Goal: Task Accomplishment & Management: Use online tool/utility

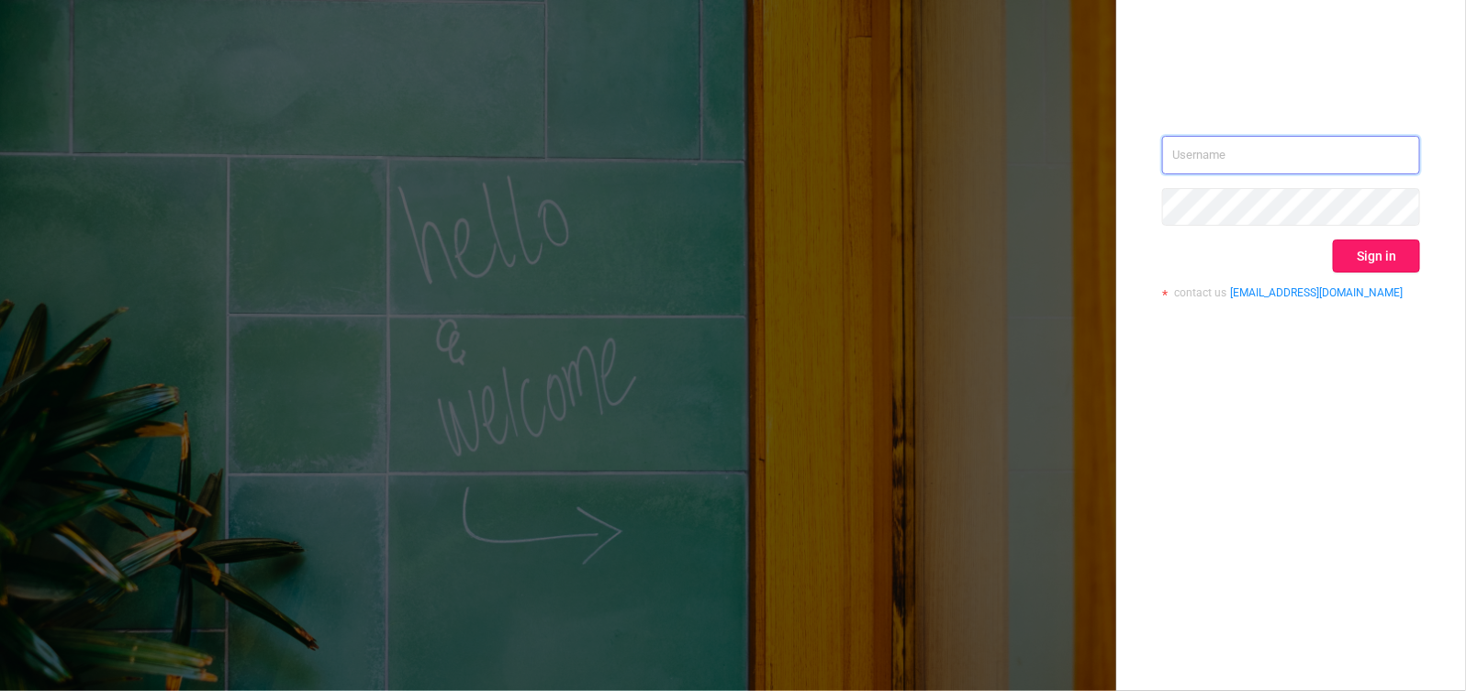
type input "[PERSON_NAME][EMAIL_ADDRESS][DOMAIN_NAME]"
click at [1405, 243] on button "Sign in" at bounding box center [1376, 256] width 87 height 33
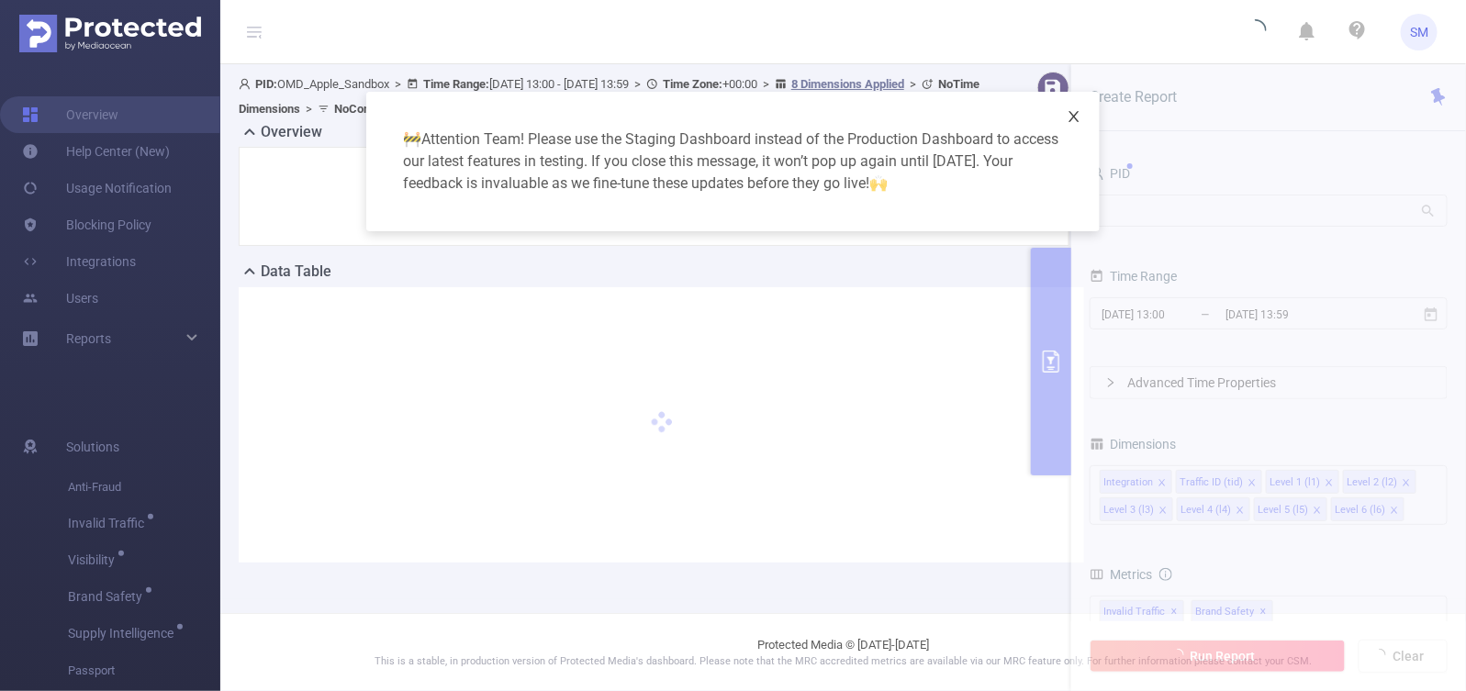
click at [1077, 119] on icon "icon: close" at bounding box center [1073, 116] width 10 height 11
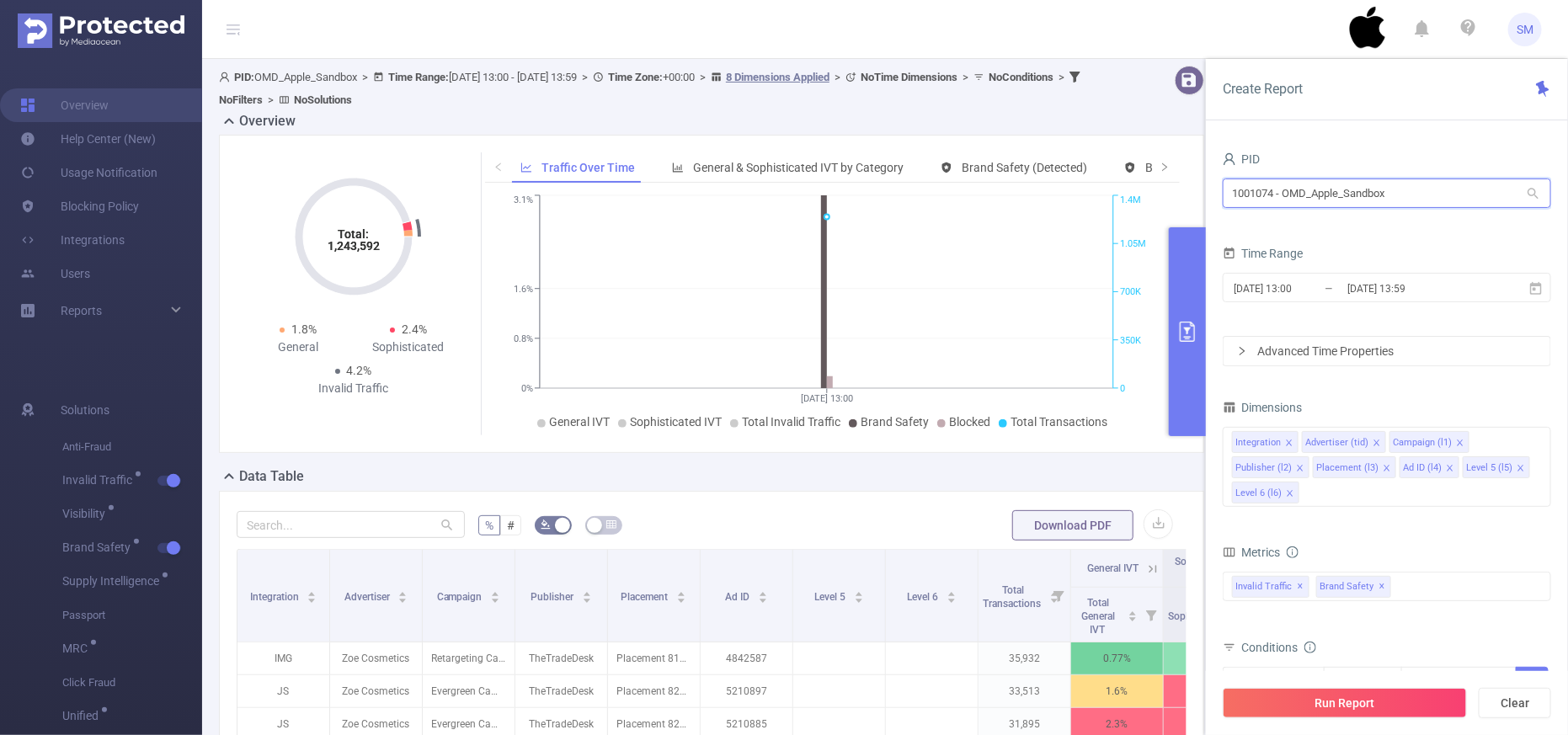
drag, startPoint x: 1408, startPoint y: 200, endPoint x: 1183, endPoint y: 179, distance: 226.0
click at [1183, 179] on section "PID: OMD_Apple_Sandbox > Time Range: [DATE] 13:00 - [DATE] 13:59 > Time Zone: +…" at bounding box center [884, 614] width 1366 height 1111
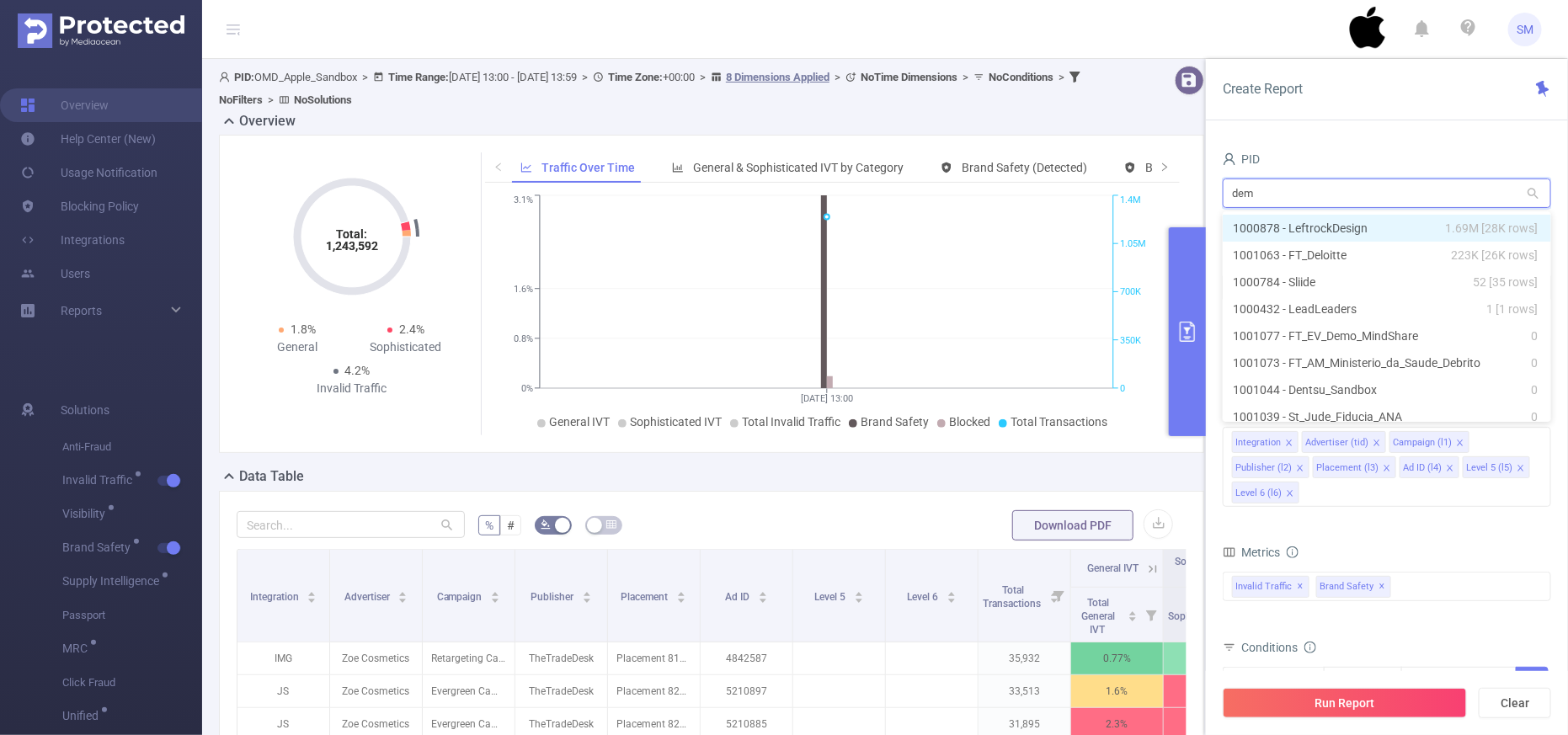
type input "demo"
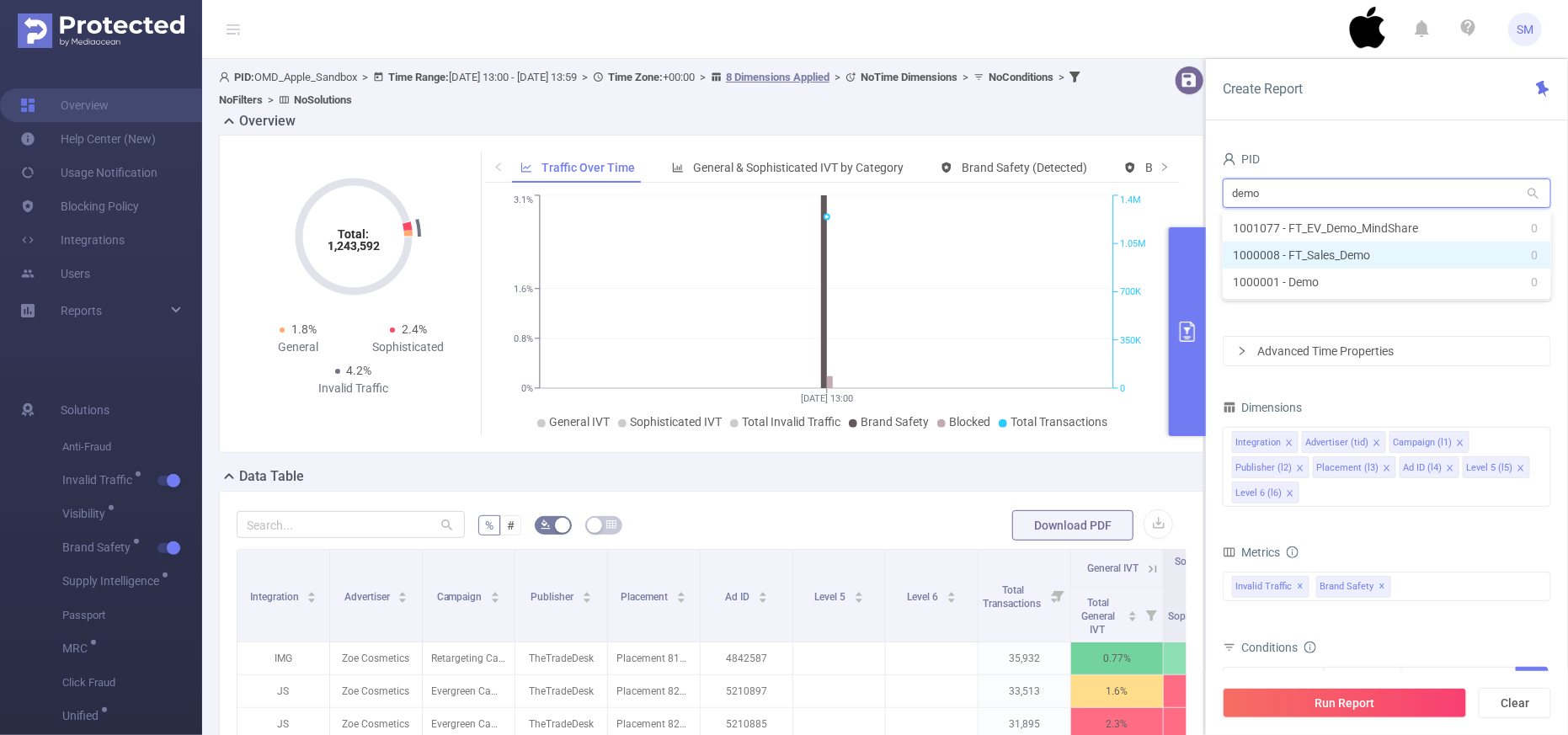
click at [1344, 260] on li "1000008 - FT_Sales_Demo 0" at bounding box center [1387, 254] width 328 height 27
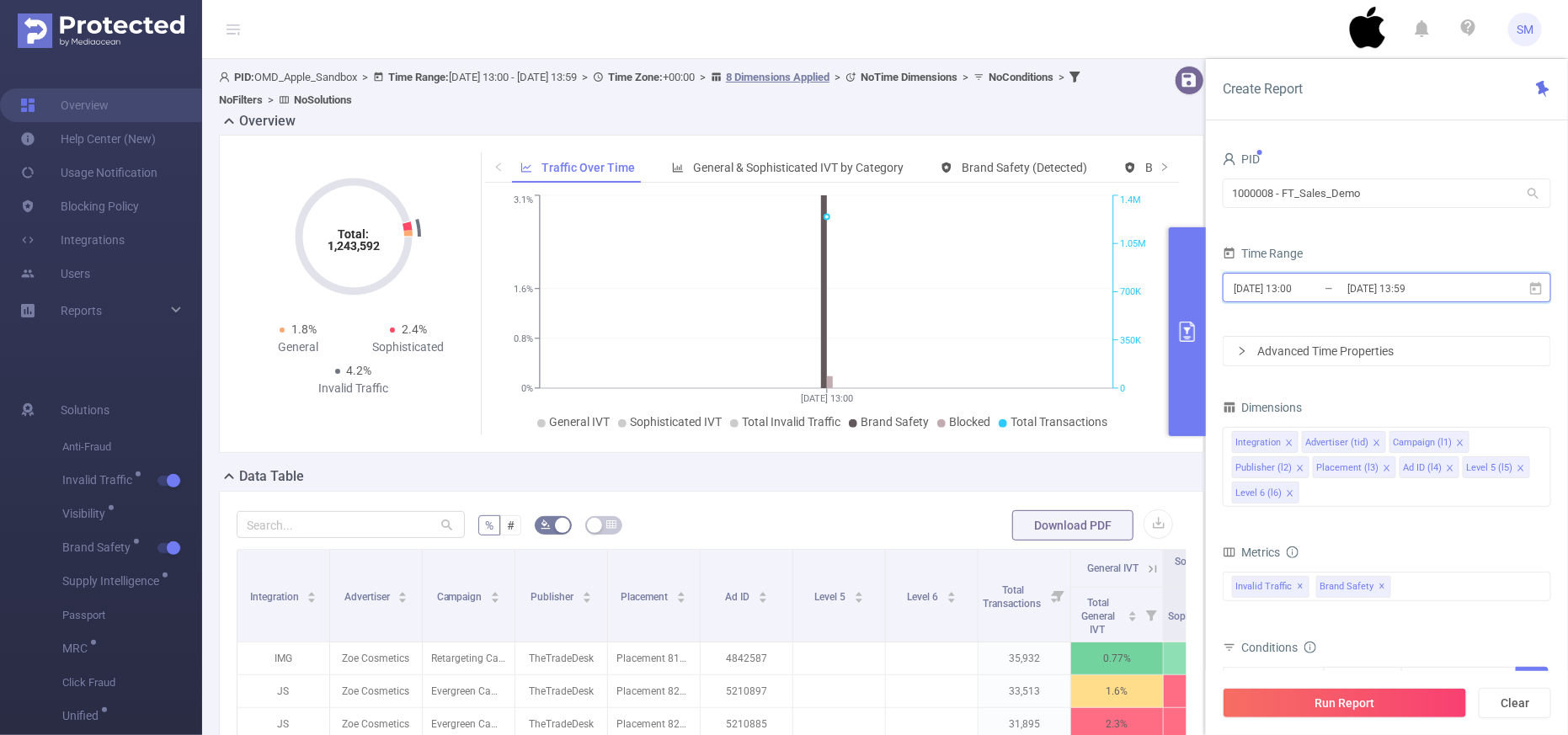
click at [1344, 274] on span "[DATE] 13:00 _ [DATE] 13:59" at bounding box center [1387, 287] width 328 height 29
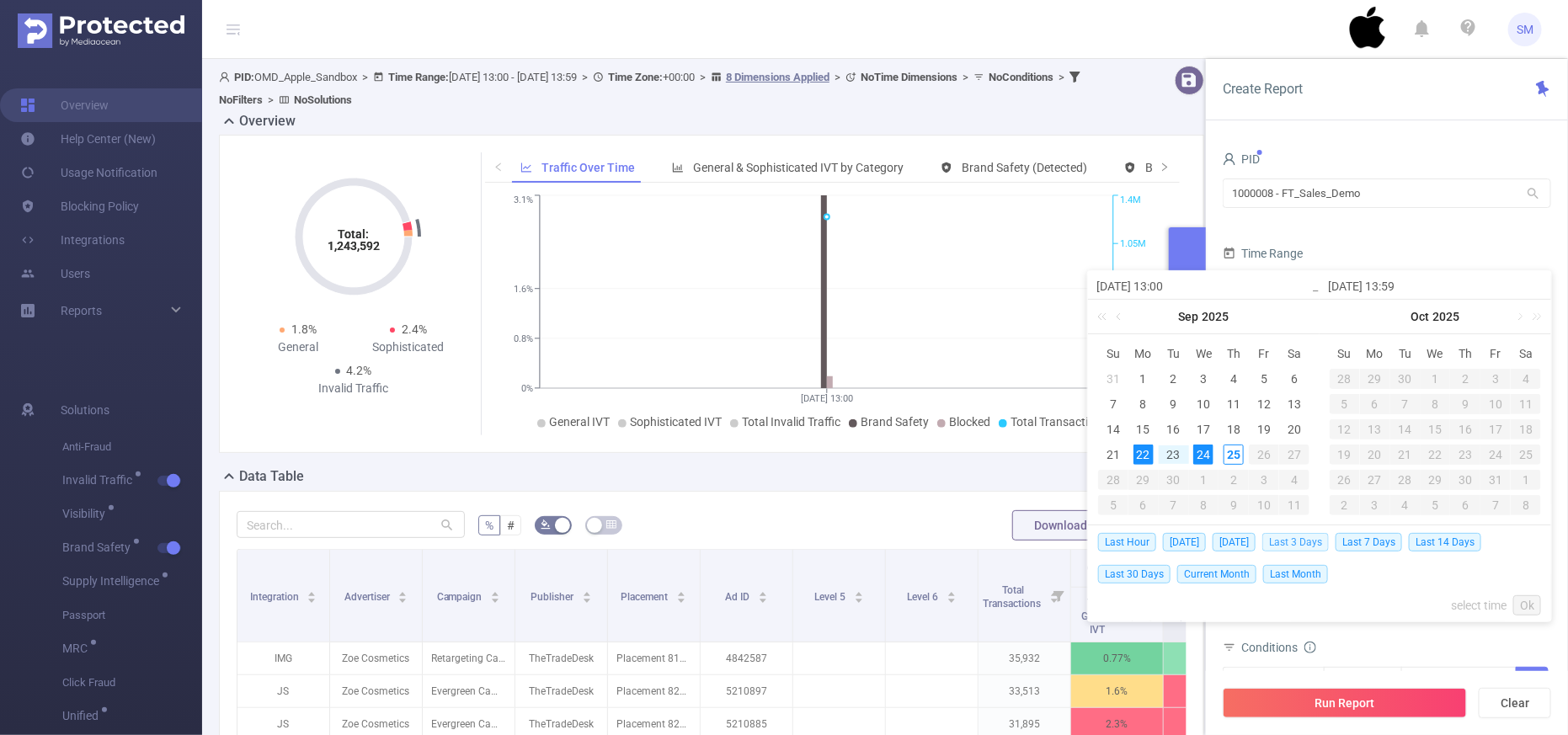
click at [1323, 546] on span "Last 3 Days" at bounding box center [1296, 542] width 67 height 18
type input "[DATE] 00:00"
type input "[DATE] 23:59"
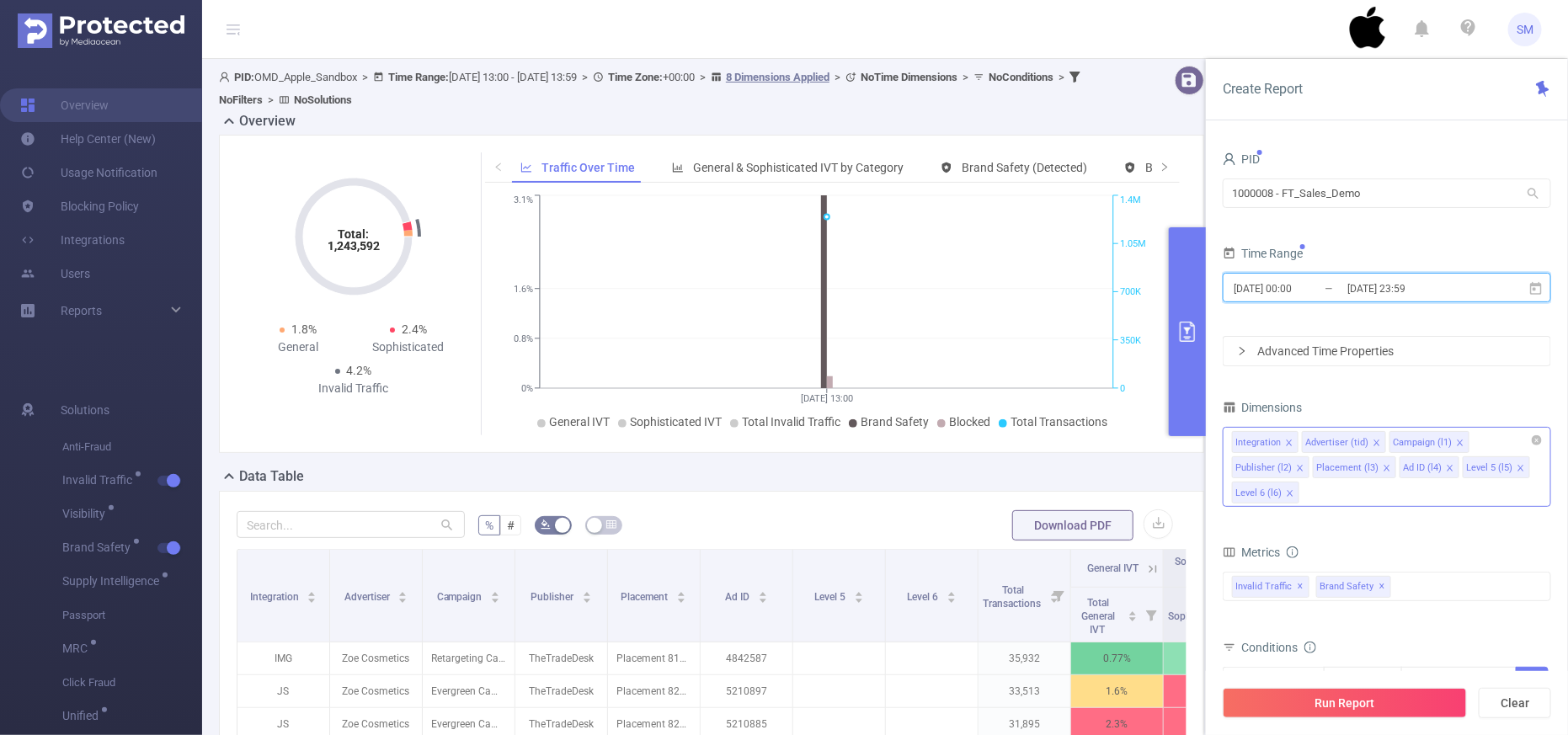
click at [1344, 469] on icon "icon: close" at bounding box center [1520, 468] width 8 height 8
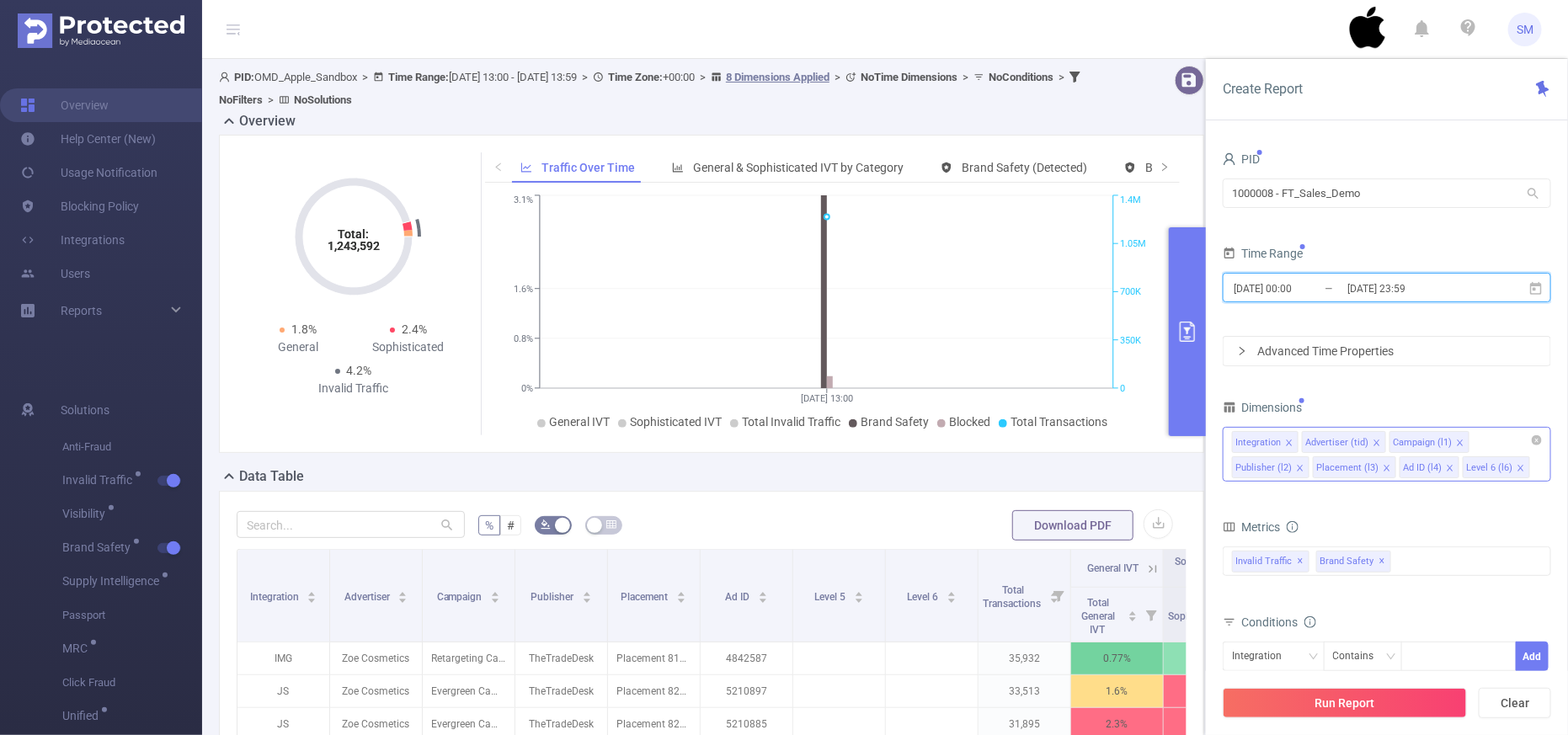
click at [1344, 469] on li "Level 6 (l6)" at bounding box center [1496, 467] width 67 height 22
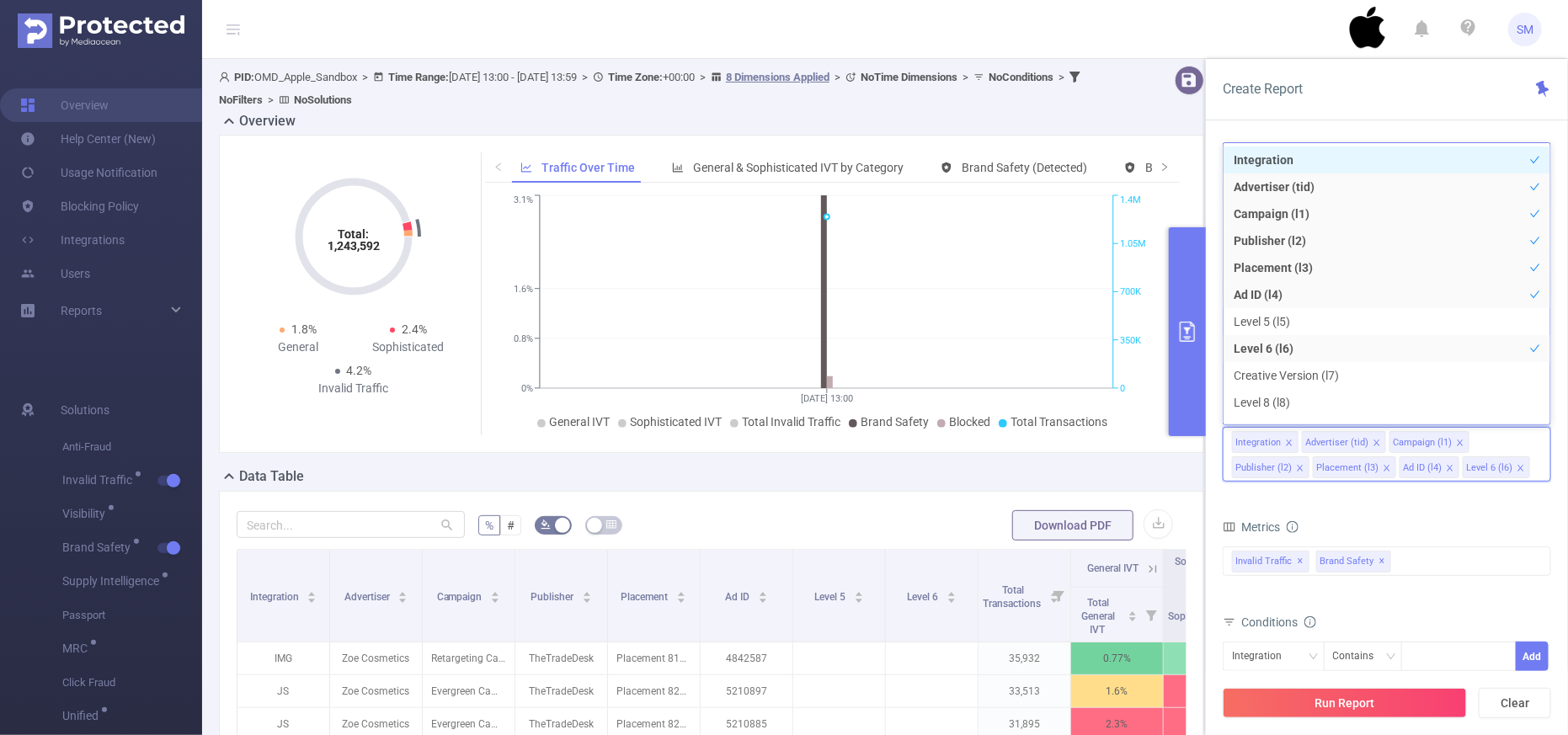
click at [1344, 503] on form "Dimensions Integration Advertiser (tid) Campaign (l1) Publisher (l2) Placement …" at bounding box center [1387, 596] width 328 height 400
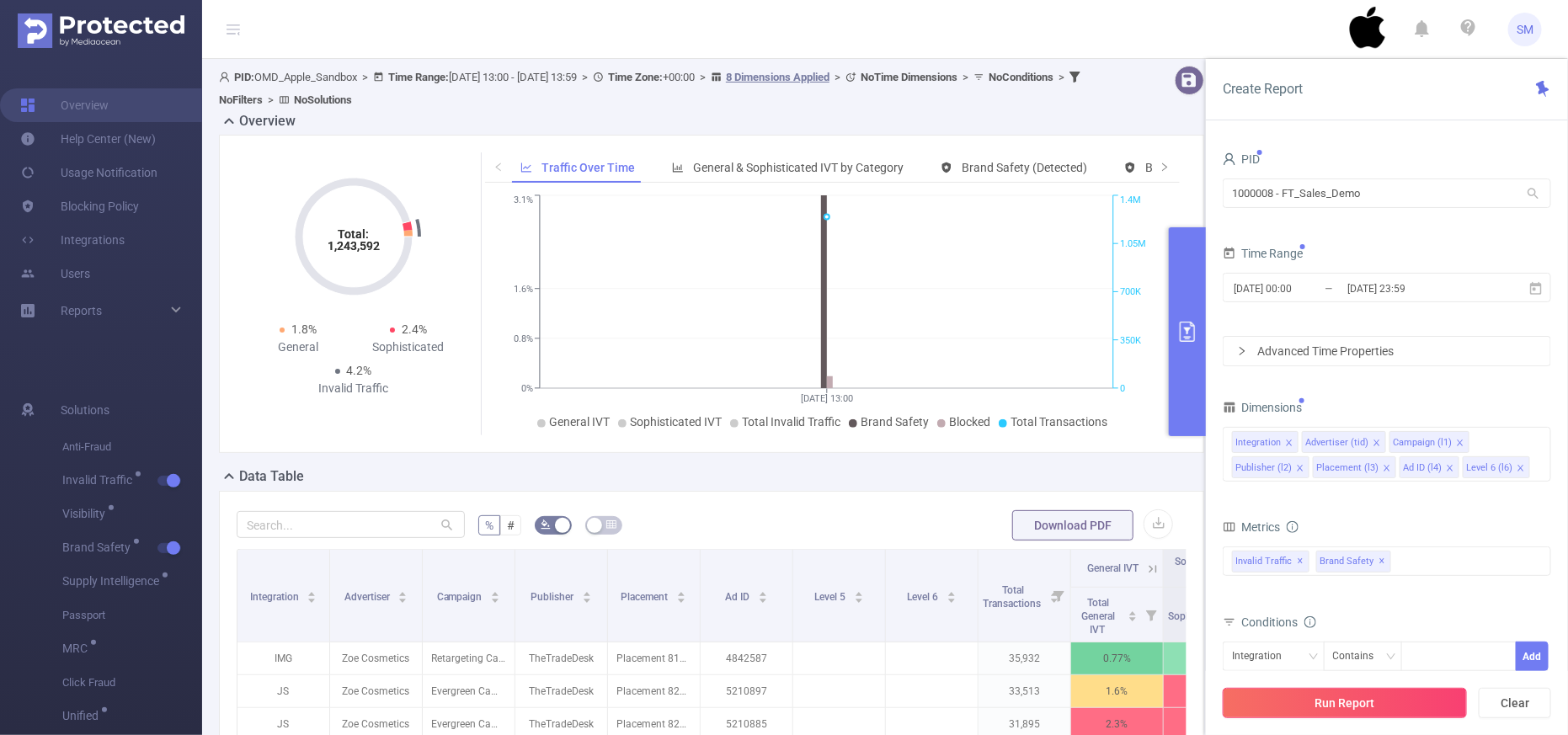
click at [1344, 633] on button "Run Report" at bounding box center [1345, 703] width 244 height 30
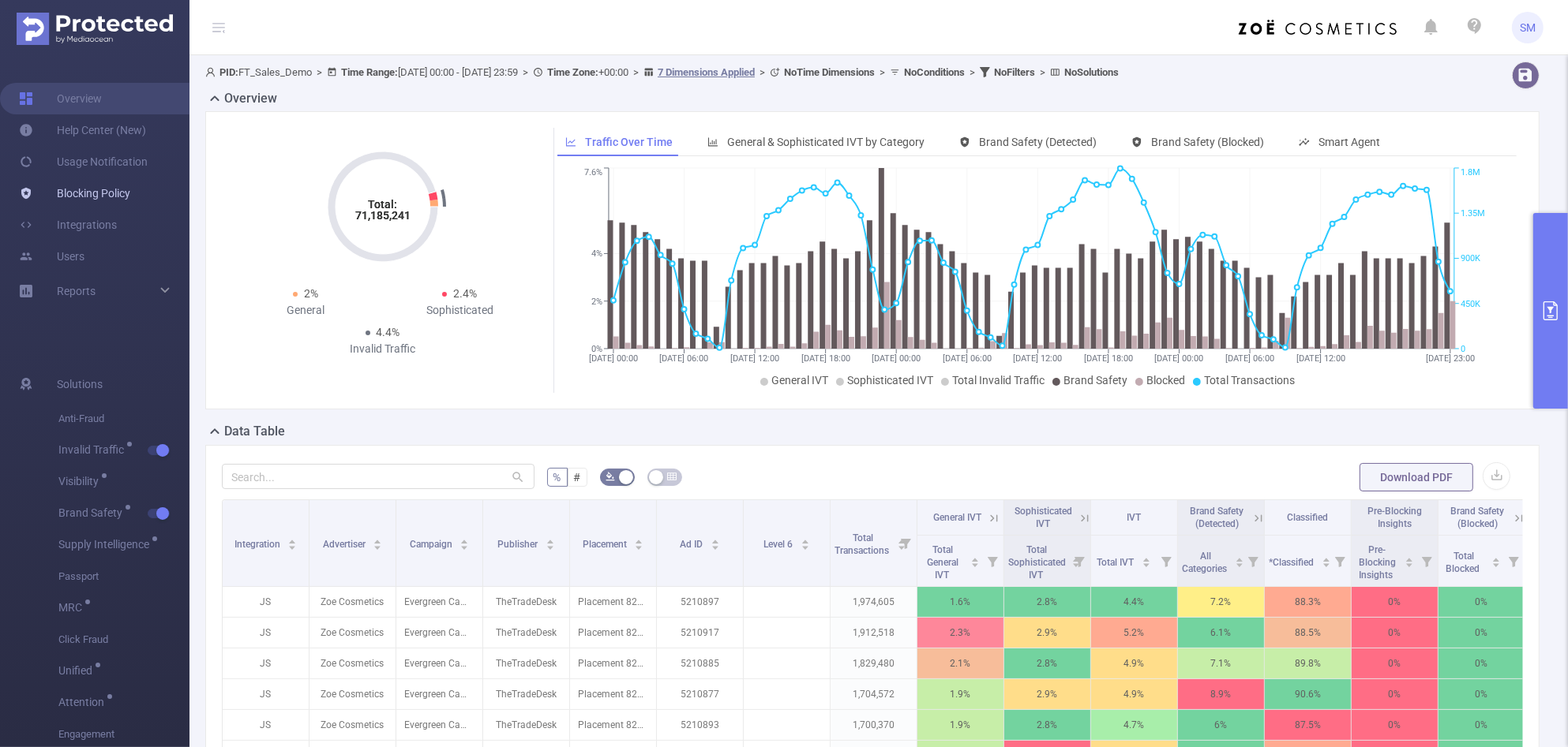
click at [85, 187] on link "Blocking Policy" at bounding box center [74, 193] width 111 height 32
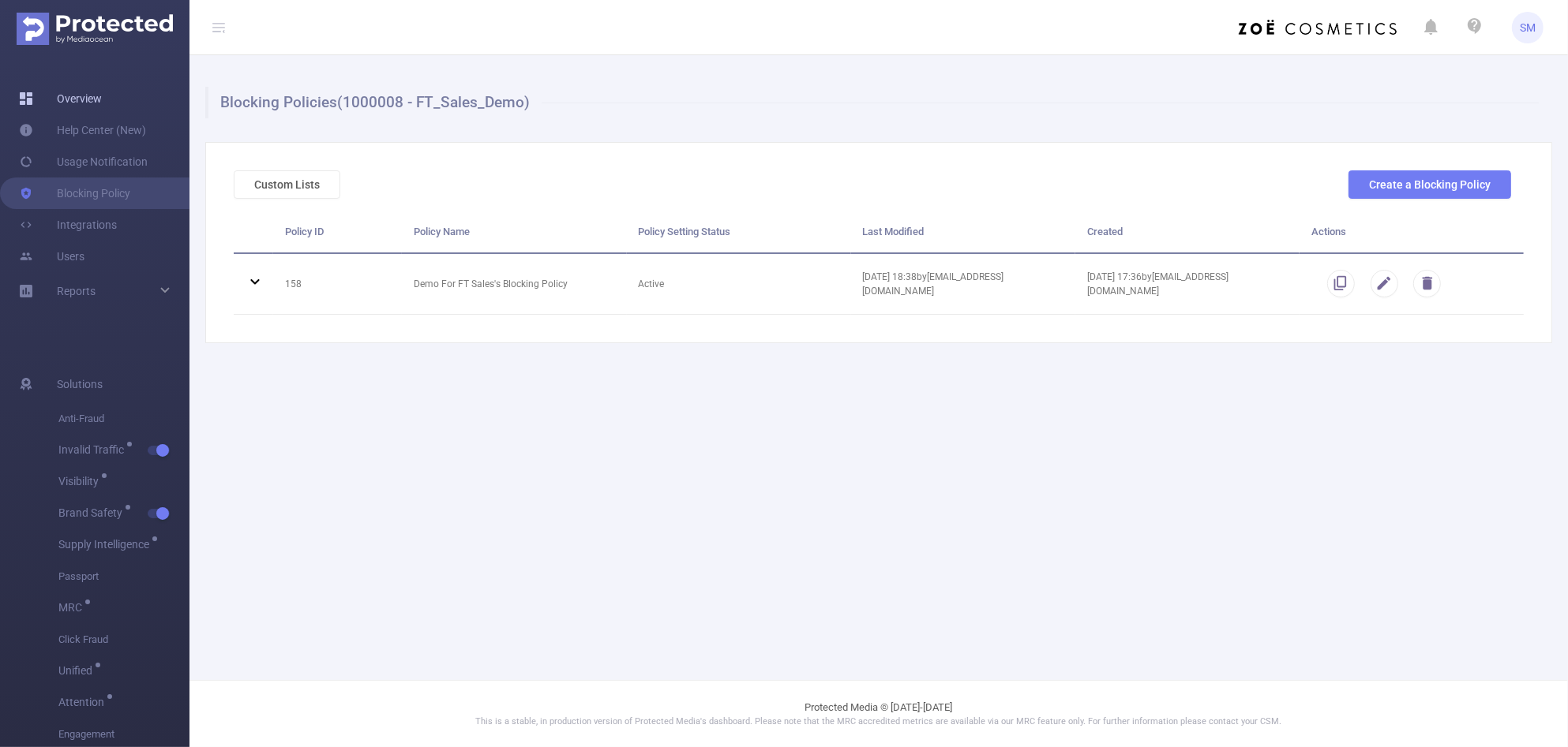
click at [73, 91] on link "Overview" at bounding box center [60, 98] width 83 height 32
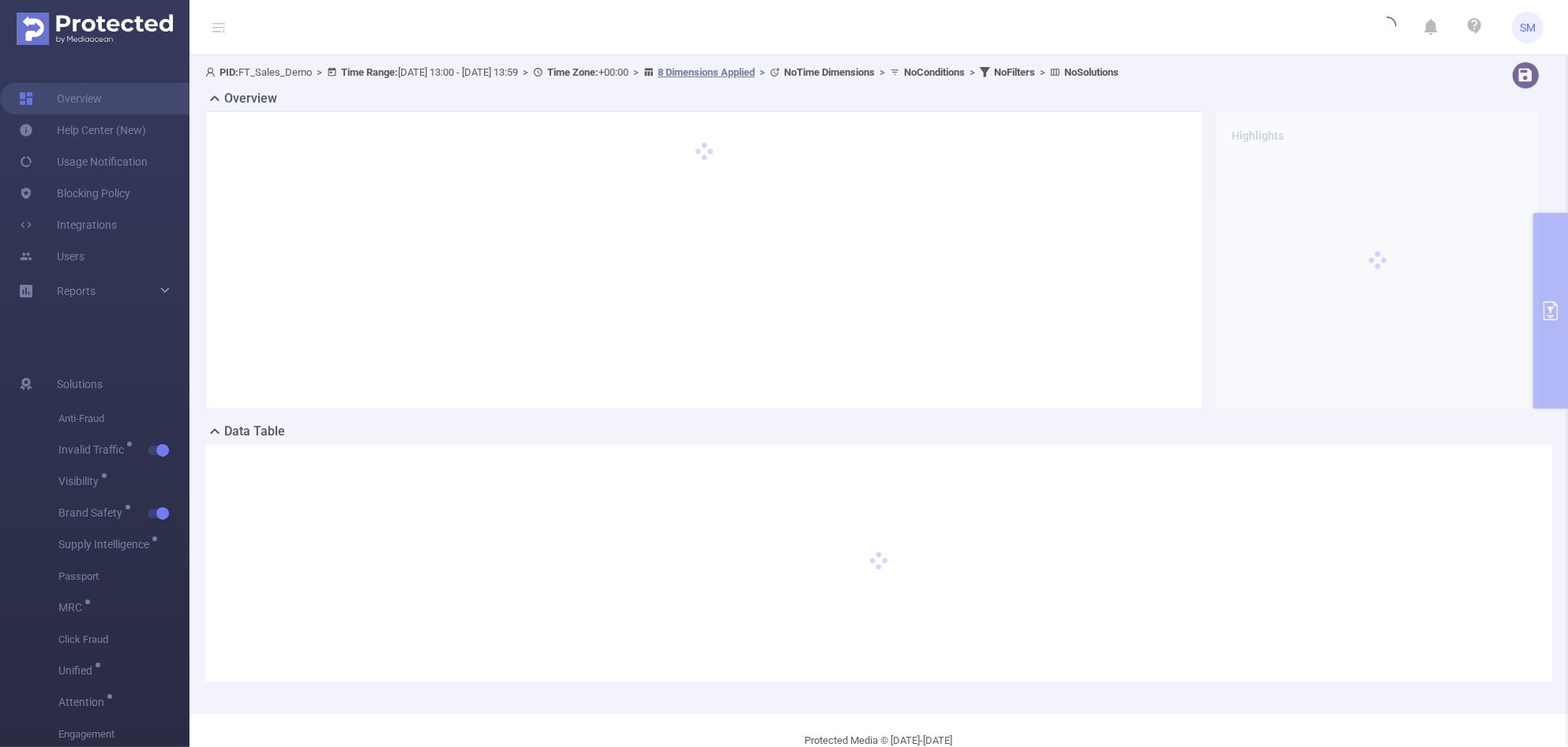
type input "[DATE] 13:00"
type input "[DATE] 13:59"
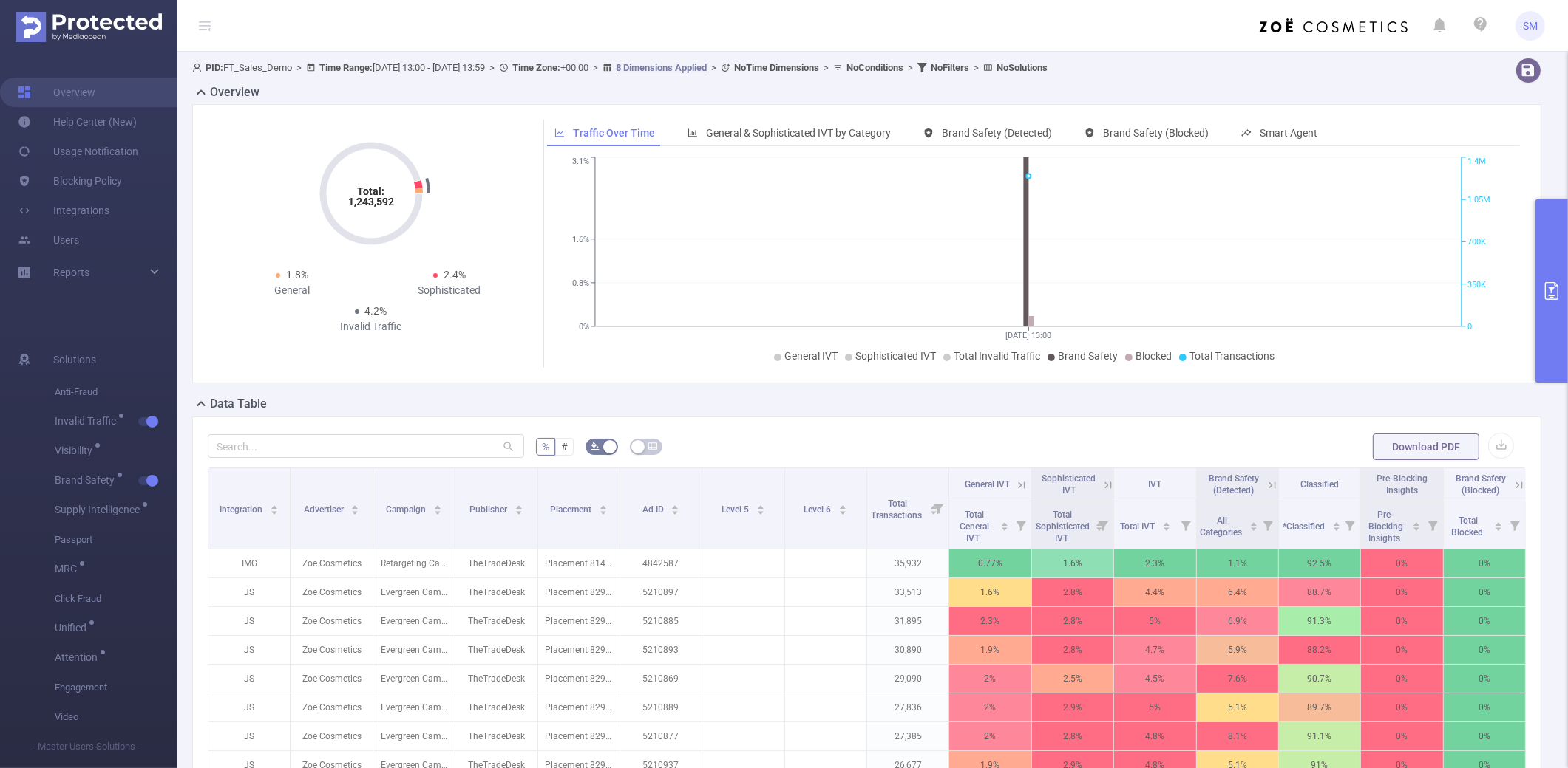
click at [1180, 263] on button "primary" at bounding box center [1551, 291] width 32 height 184
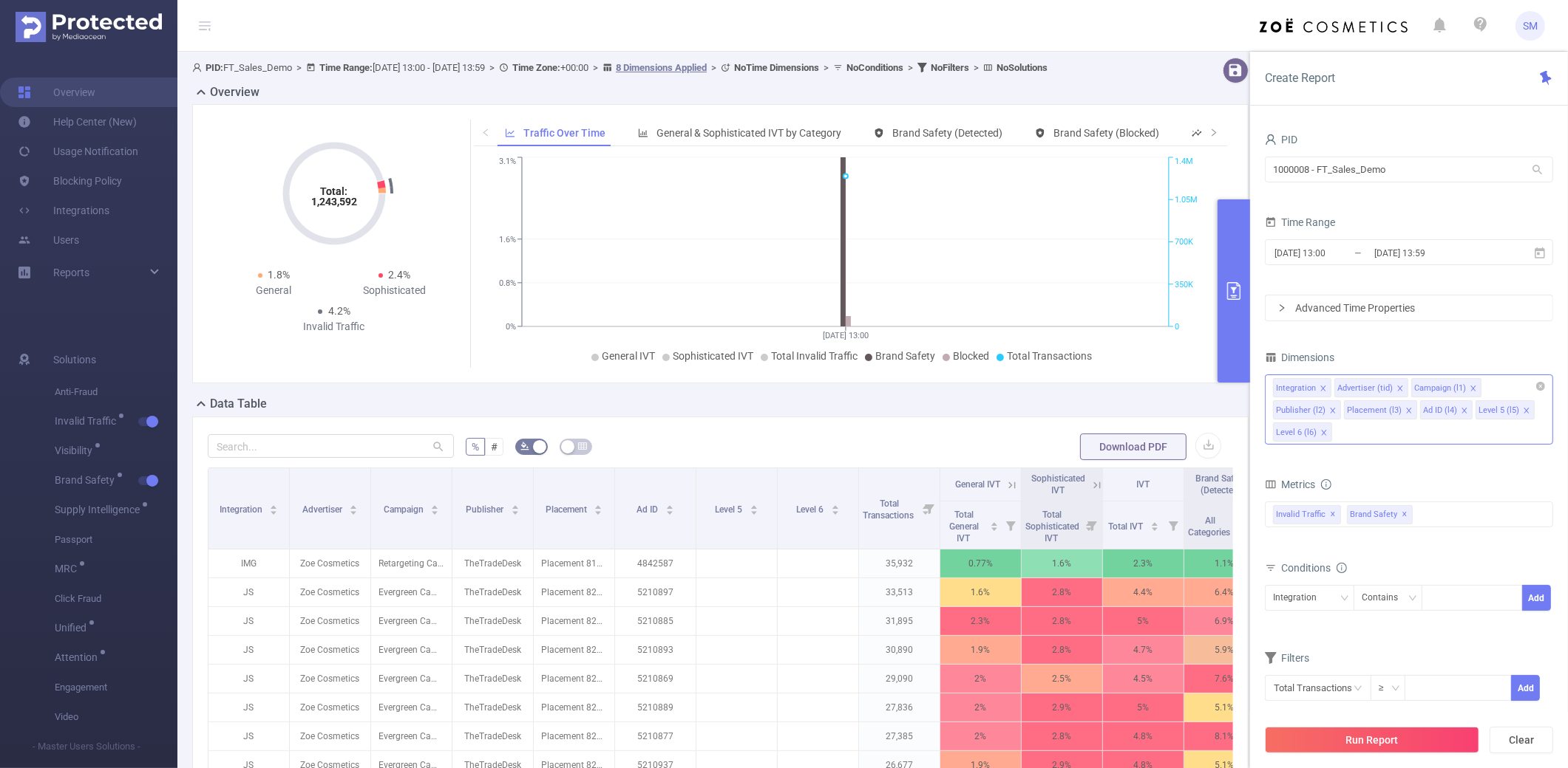
click at [1180, 436] on icon "icon: close" at bounding box center [1323, 432] width 7 height 7
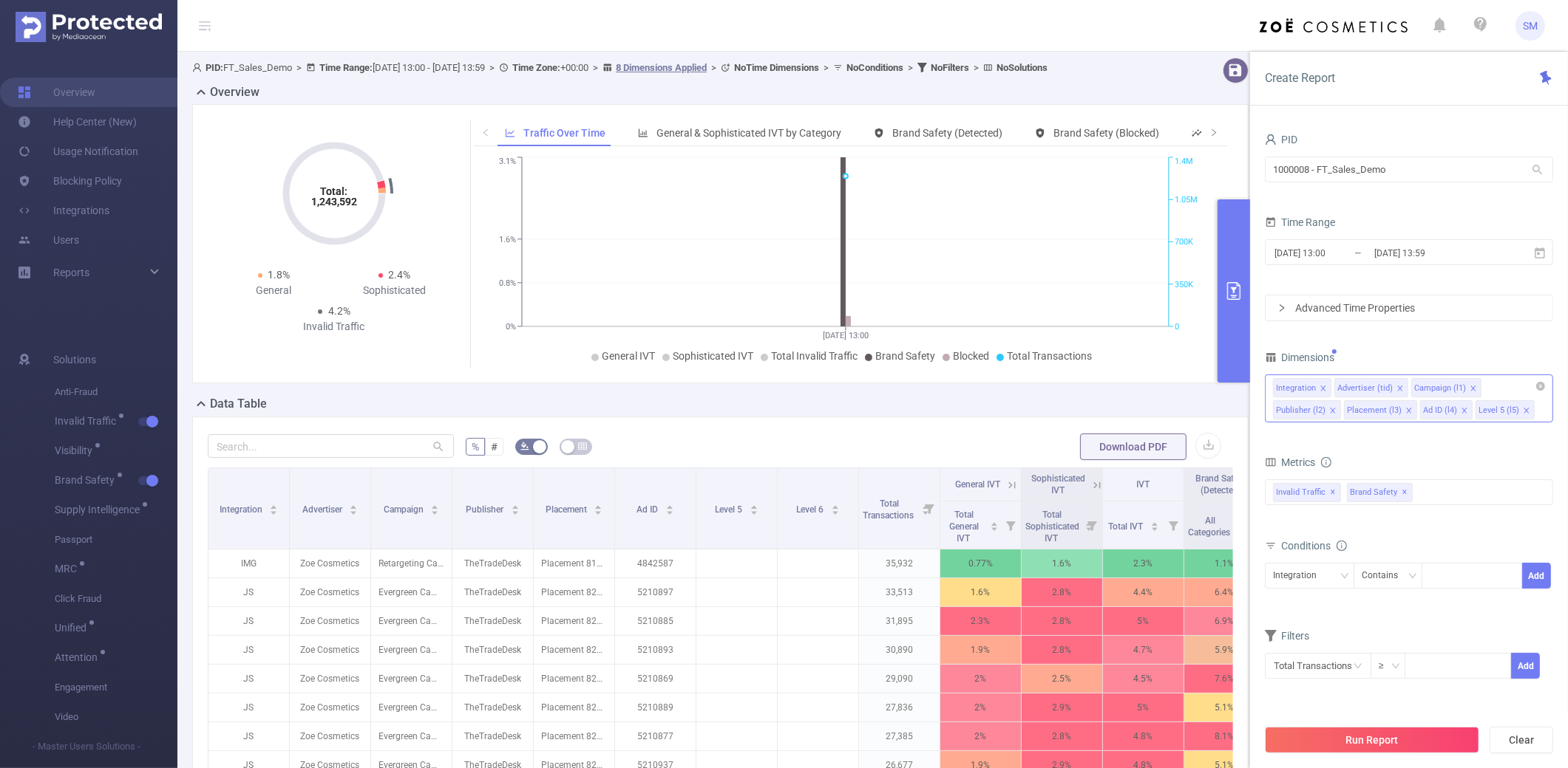
click at [1180, 411] on icon "icon: close" at bounding box center [1526, 411] width 7 height 7
click at [1180, 404] on div "Integration Advertiser (tid) Campaign (l1) Publisher (l2) Placement (l3) Ad ID …" at bounding box center [1409, 398] width 288 height 48
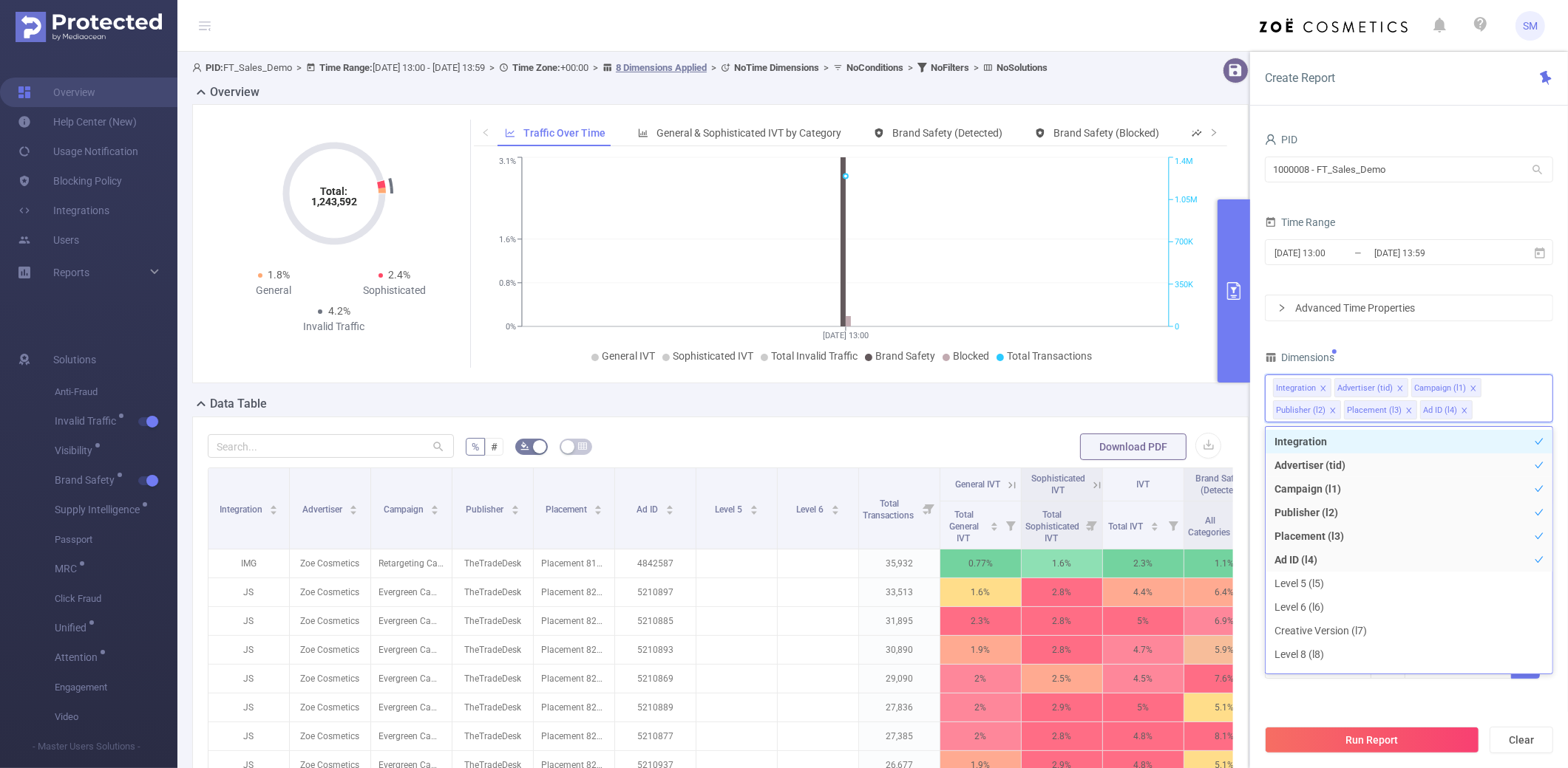
click at [1180, 341] on div "PID 1000008 - FT_Sales_Demo 1000008 - FT_Sales_Demo Time Range [DATE] 13:00 _ […" at bounding box center [1409, 414] width 288 height 569
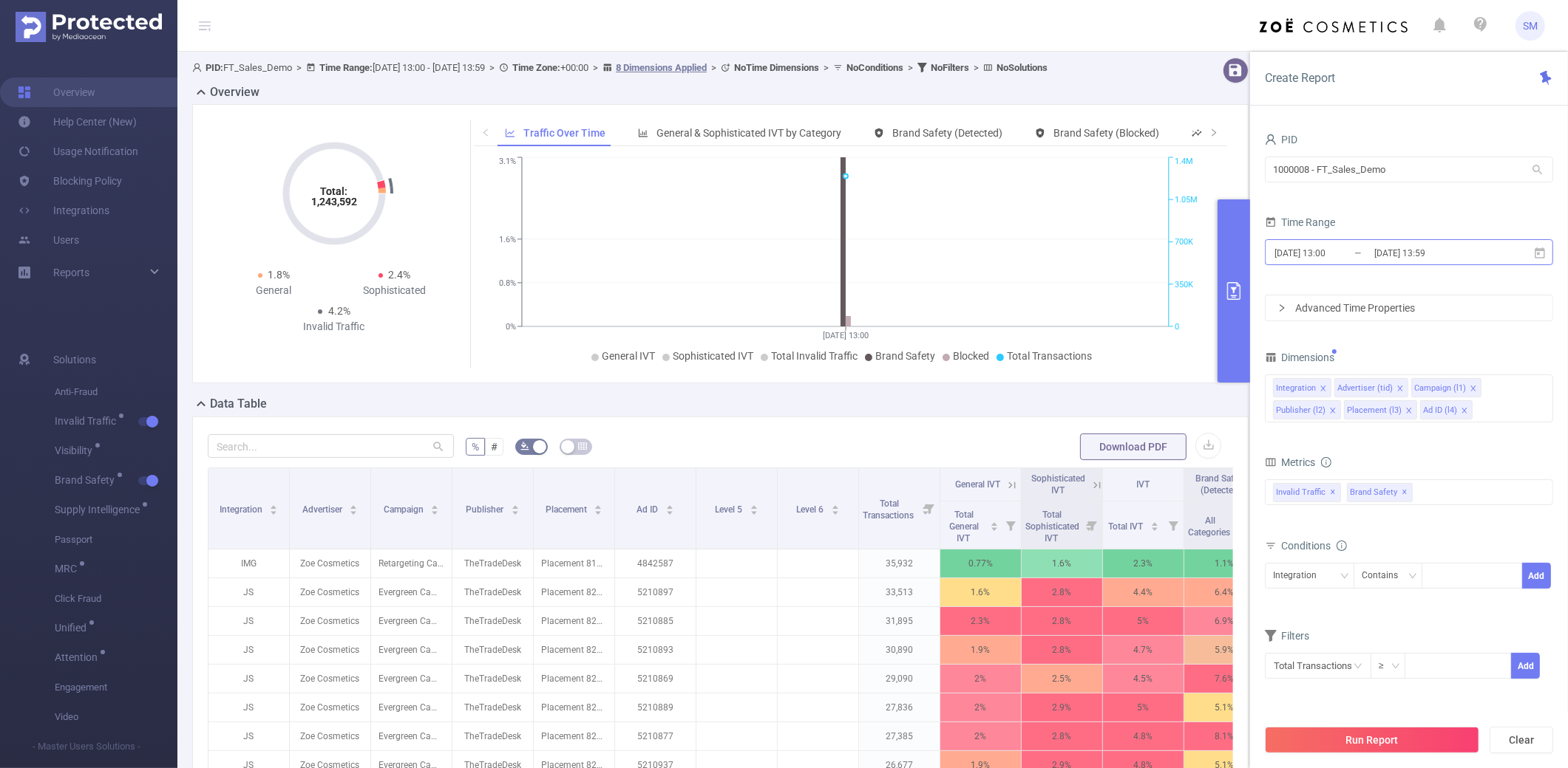
click at [1180, 260] on input "[DATE] 13:00" at bounding box center [1332, 253] width 120 height 20
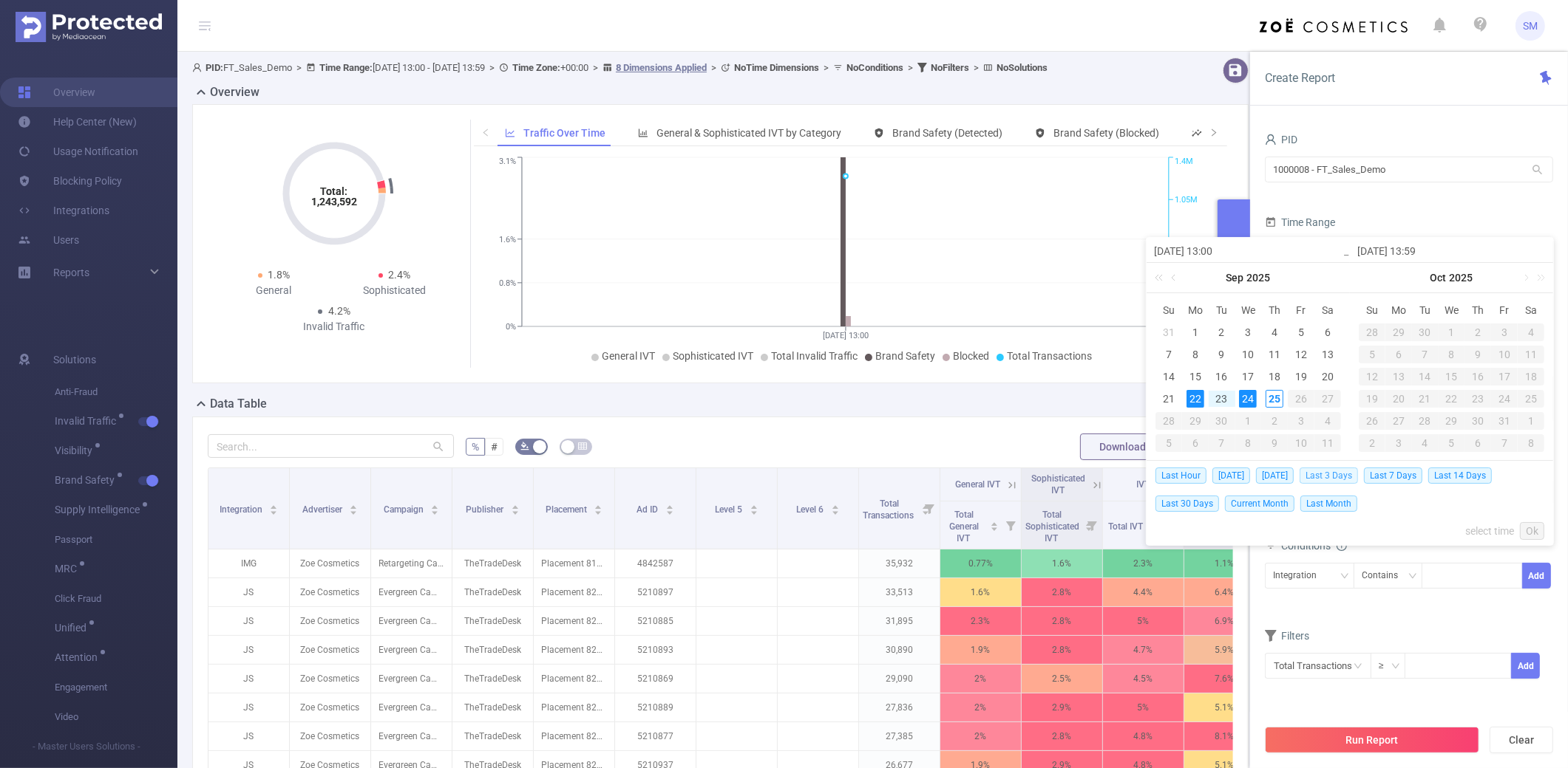
click at [1180, 478] on span "Last 3 Days" at bounding box center [1328, 476] width 59 height 16
type input "[DATE] 00:00"
type input "[DATE] 23:59"
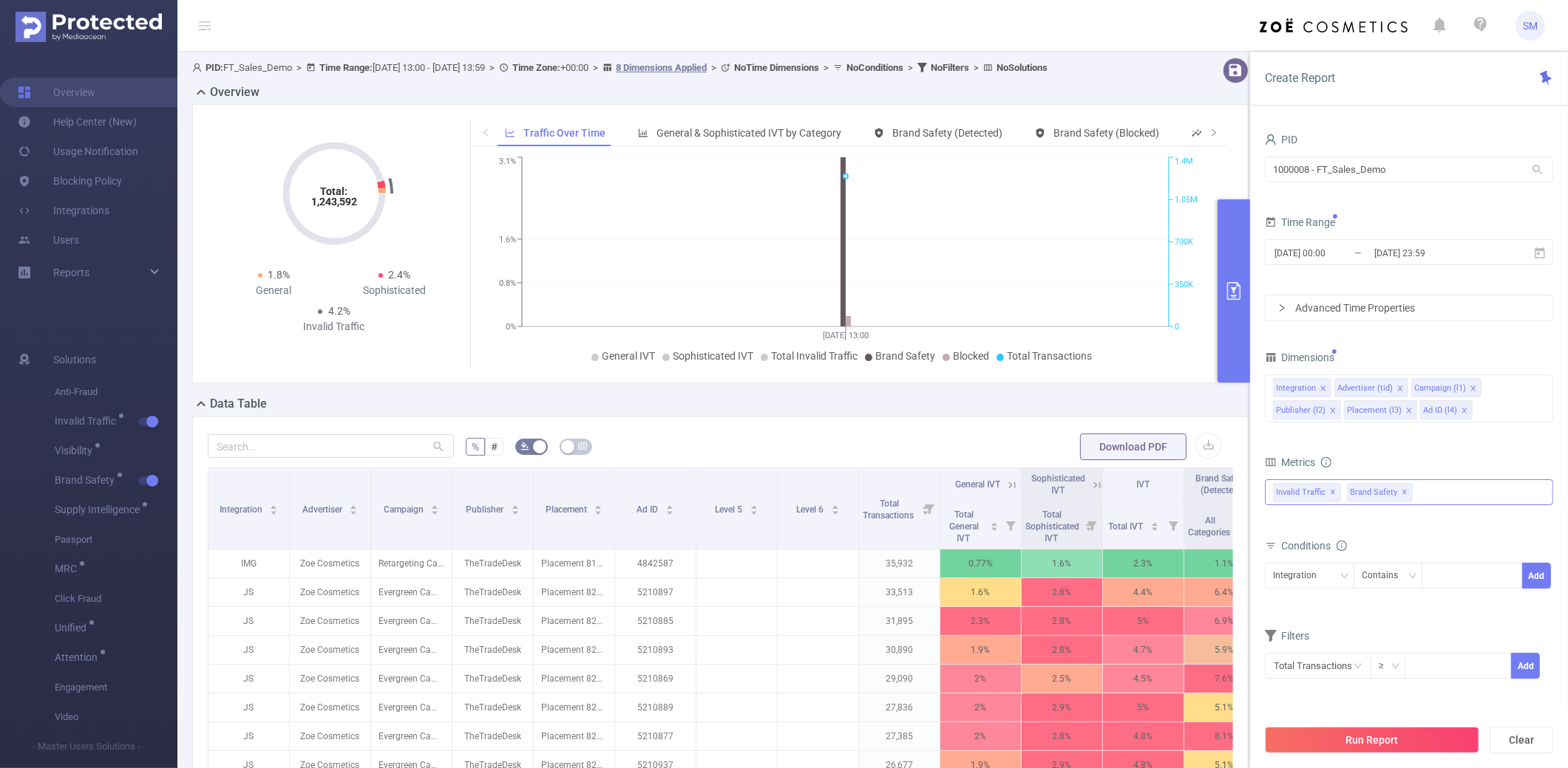
click at [1180, 489] on span "✕" at bounding box center [1333, 493] width 6 height 18
click at [1180, 555] on button "Run Report" at bounding box center [1371, 740] width 214 height 27
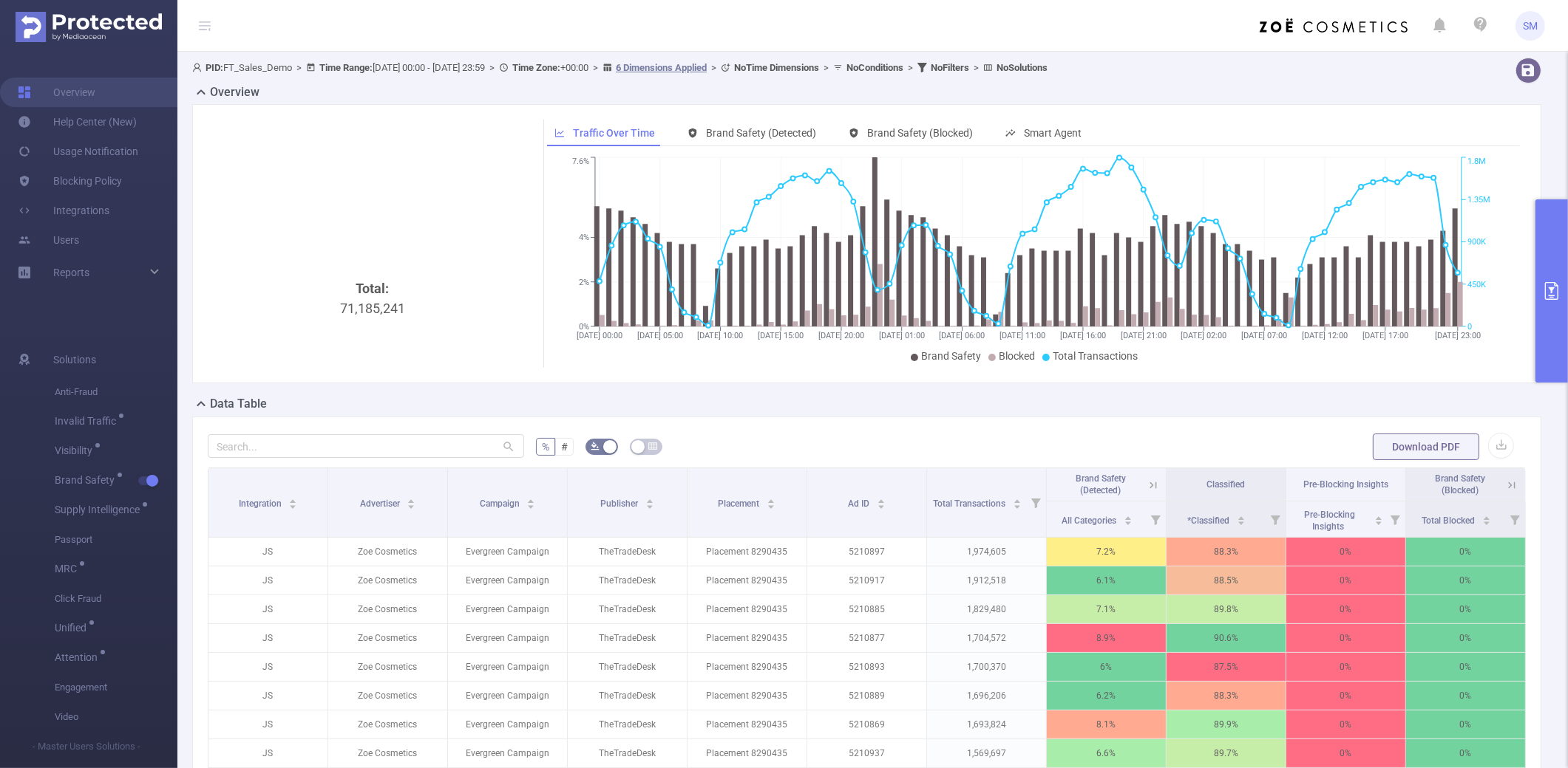
click at [1180, 270] on button "primary" at bounding box center [1551, 291] width 32 height 184
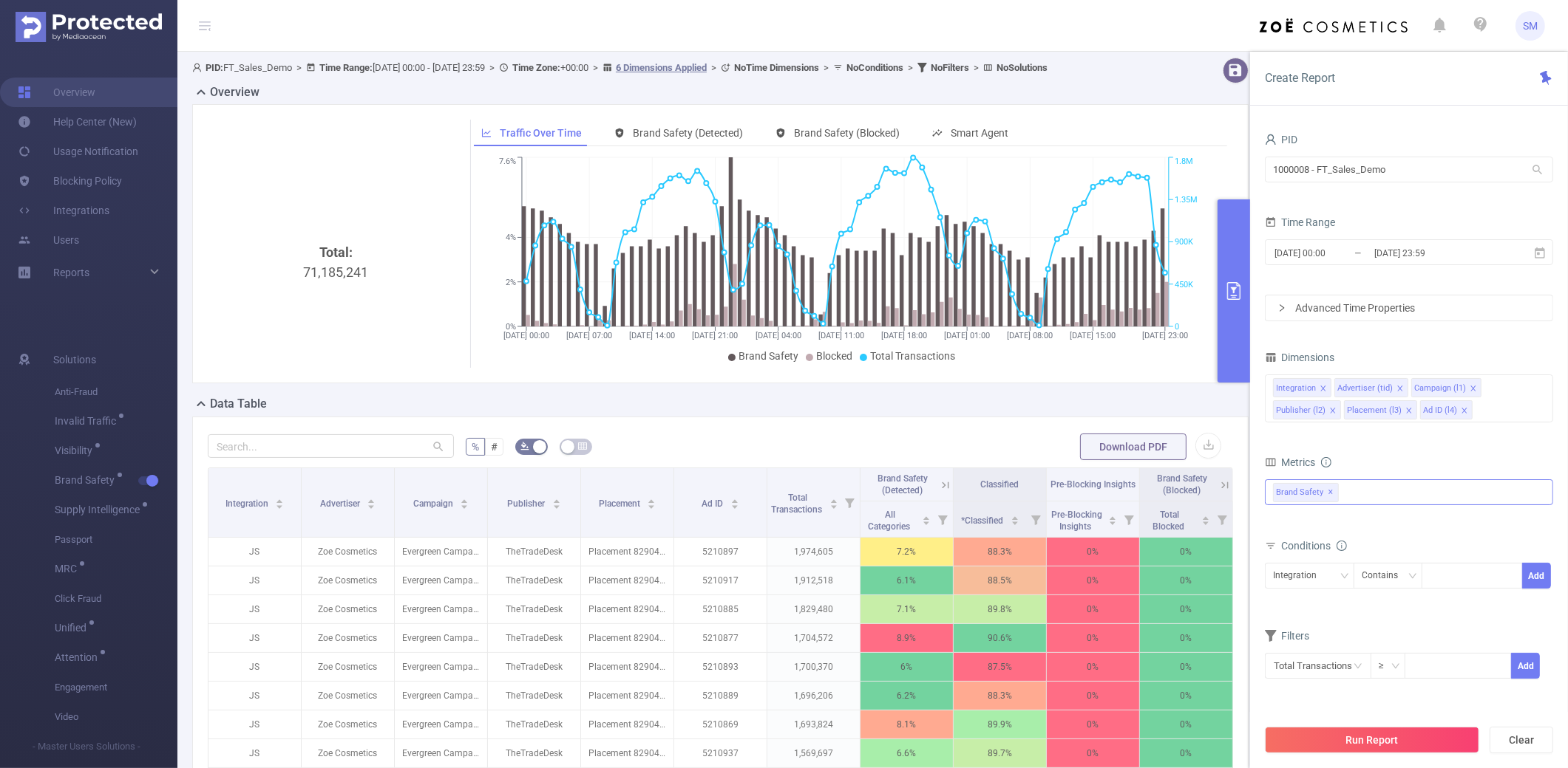
click at [1180, 496] on div "Brand Safety ✕" at bounding box center [1409, 493] width 288 height 26
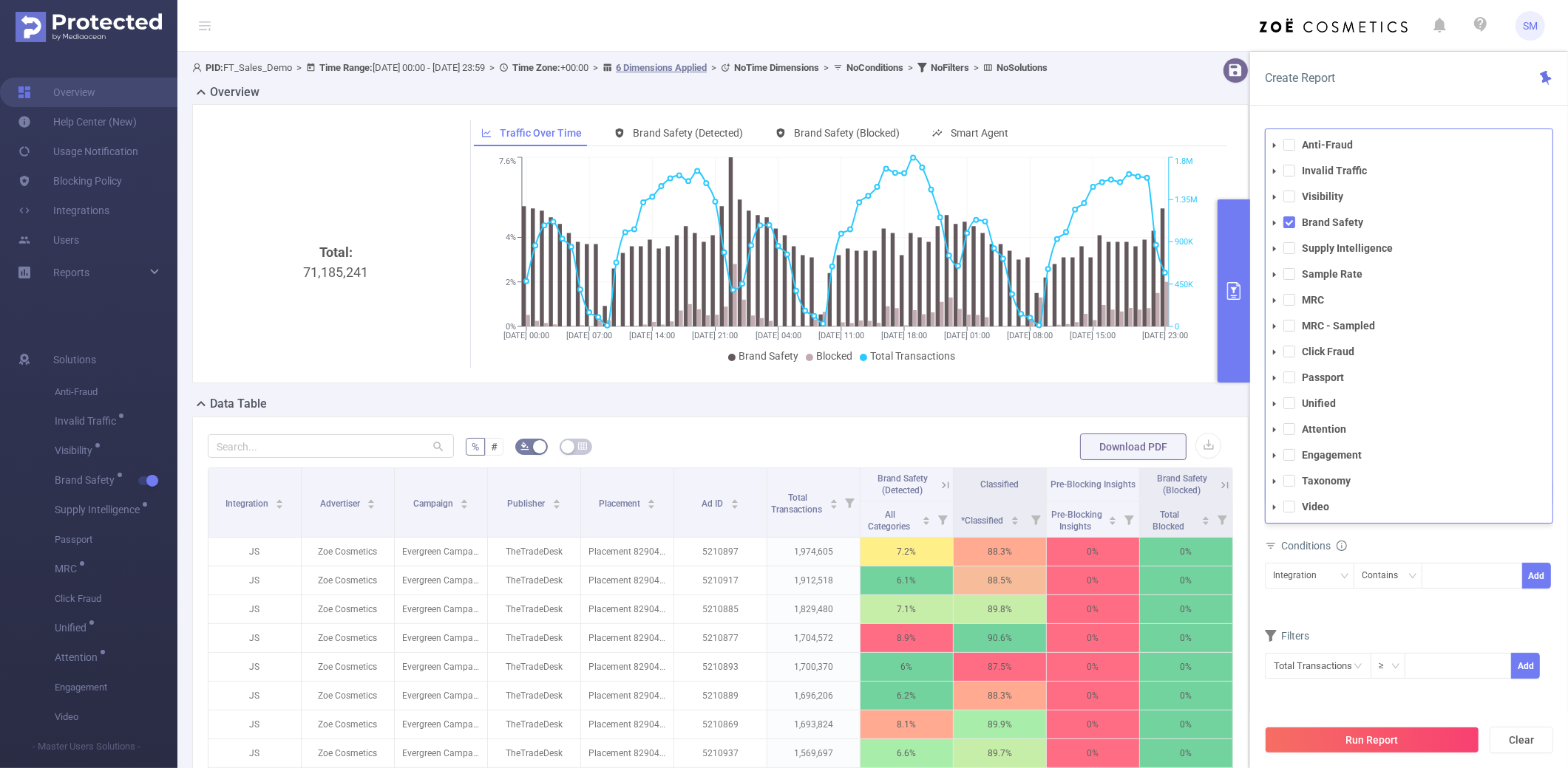
click at [1180, 160] on ul "Anti-Fraud Invalid Traffic Visibility Brand Safety Supply Intelligence Sample R…" at bounding box center [1409, 326] width 287 height 382
click at [1180, 170] on strong "Invalid Traffic" at bounding box center [1334, 171] width 65 height 12
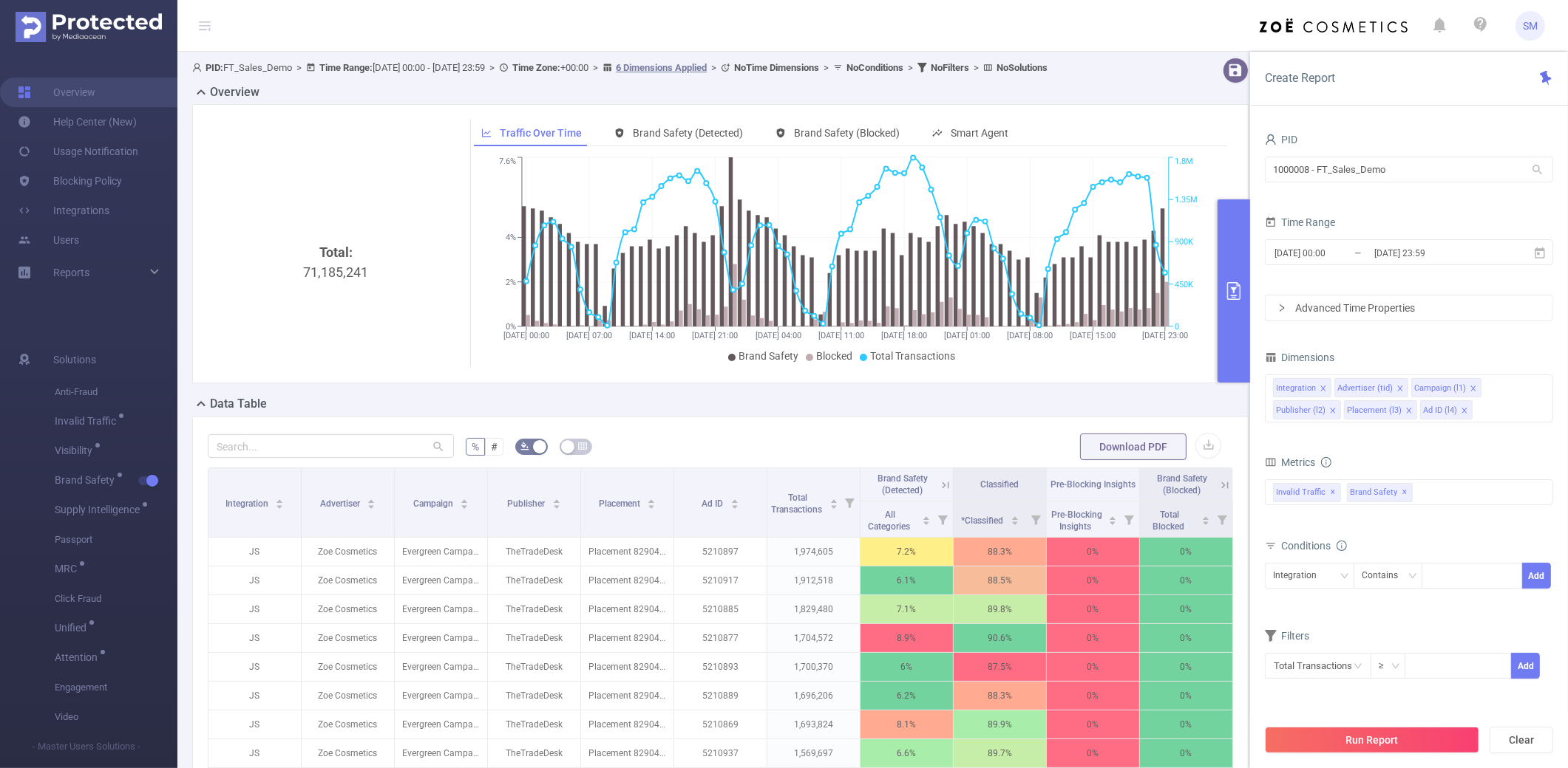
click at [1180, 116] on div "PID 1000008 - FT_Sales_Demo 1000008 - FT_Sales_Demo Time Range [DATE] 00:00 _ […" at bounding box center [1409, 454] width 318 height 679
click at [1180, 555] on button "Run Report" at bounding box center [1371, 740] width 214 height 27
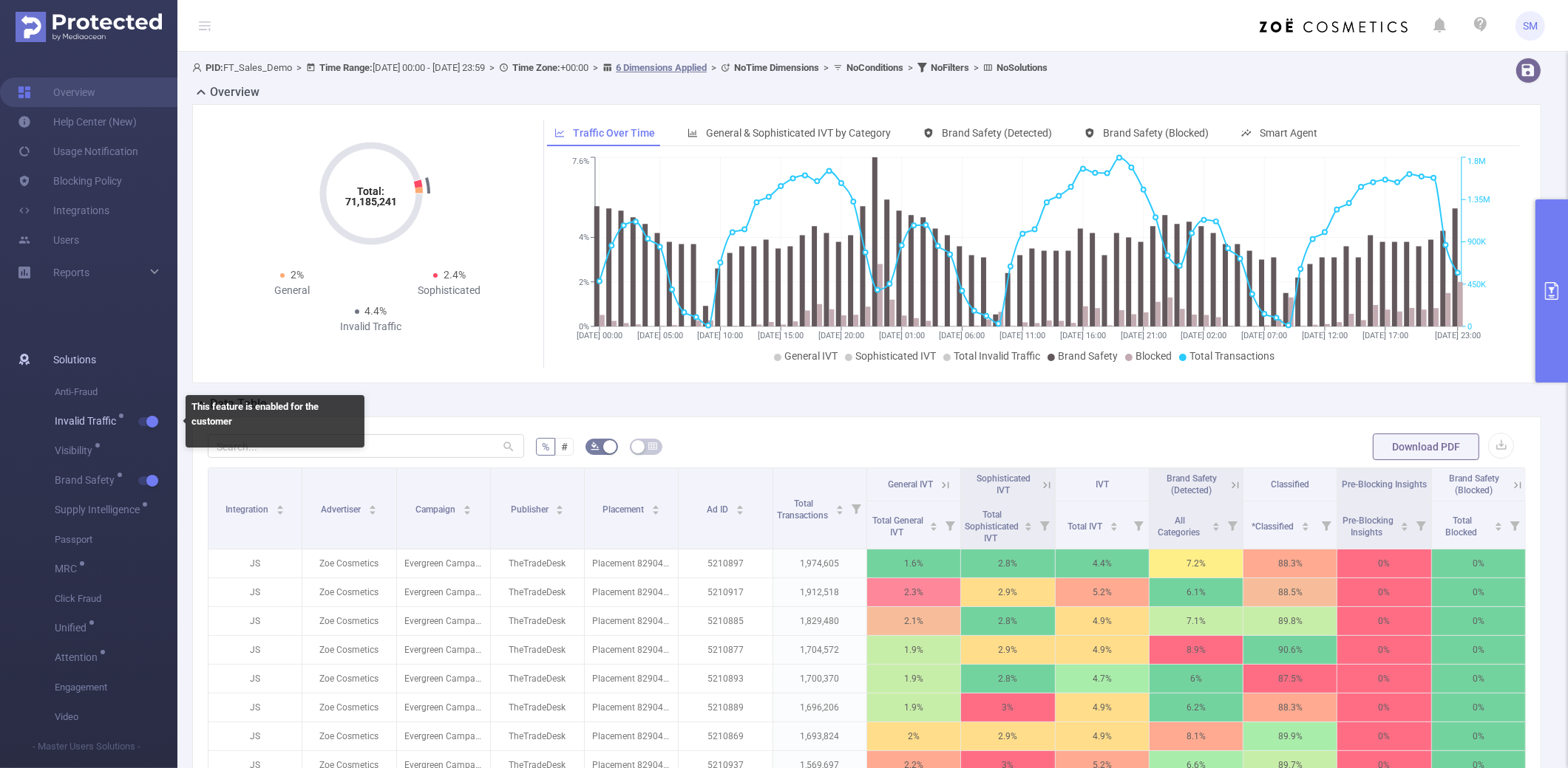
click at [145, 419] on span "button" at bounding box center [151, 421] width 19 height 7
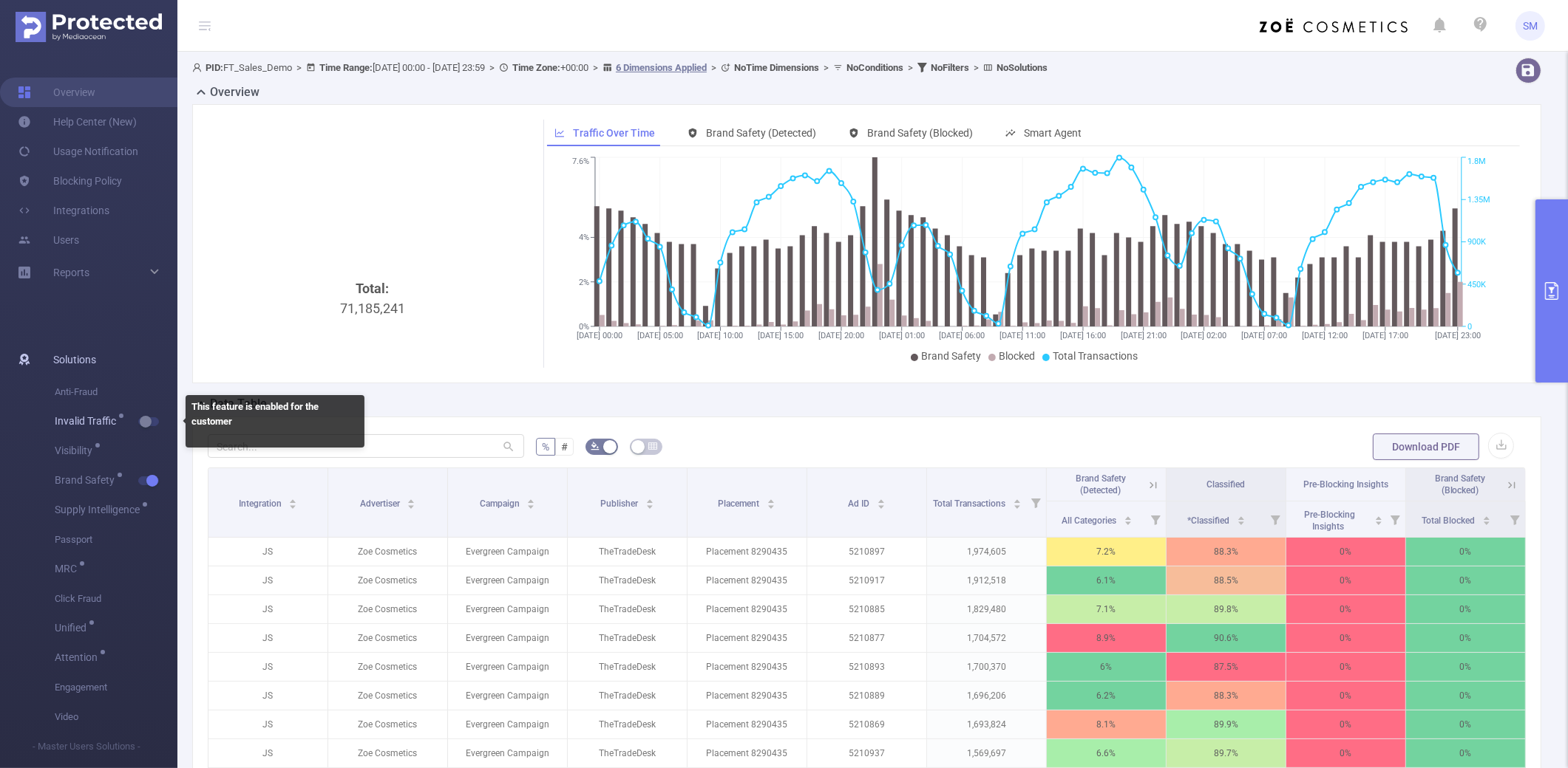
click at [147, 419] on button "button" at bounding box center [149, 422] width 21 height 9
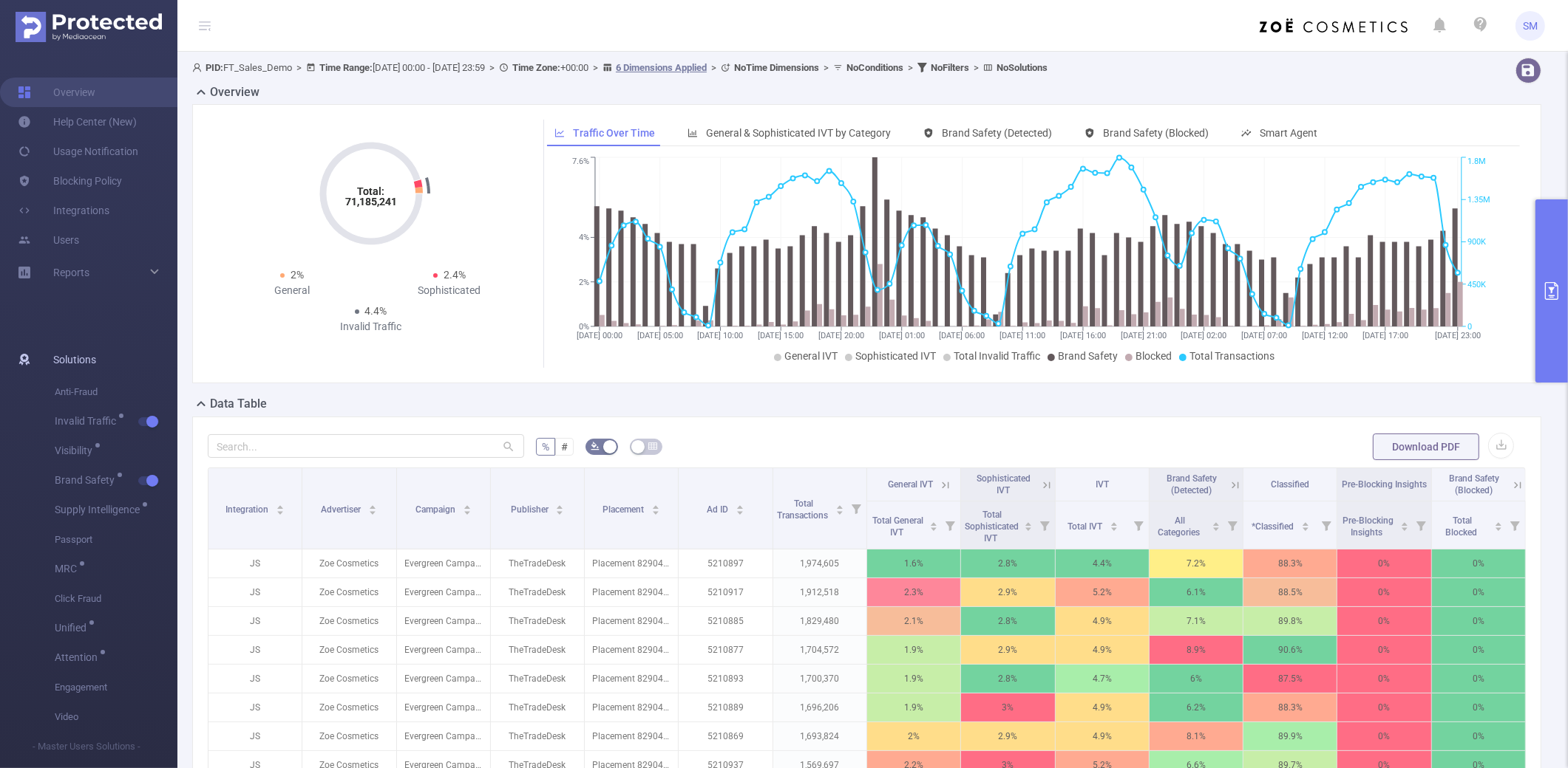
click at [2, 555] on li "- Master Users Solutions -" at bounding box center [66, 747] width 177 height 30
click at [503, 196] on div "Total: 71,185,241 Total: 71,185,241 2% General 2.4% Sophisticated 4.4% Invalid …" at bounding box center [370, 229] width 314 height 220
click at [97, 172] on link "Blocking Policy" at bounding box center [69, 171] width 104 height 30
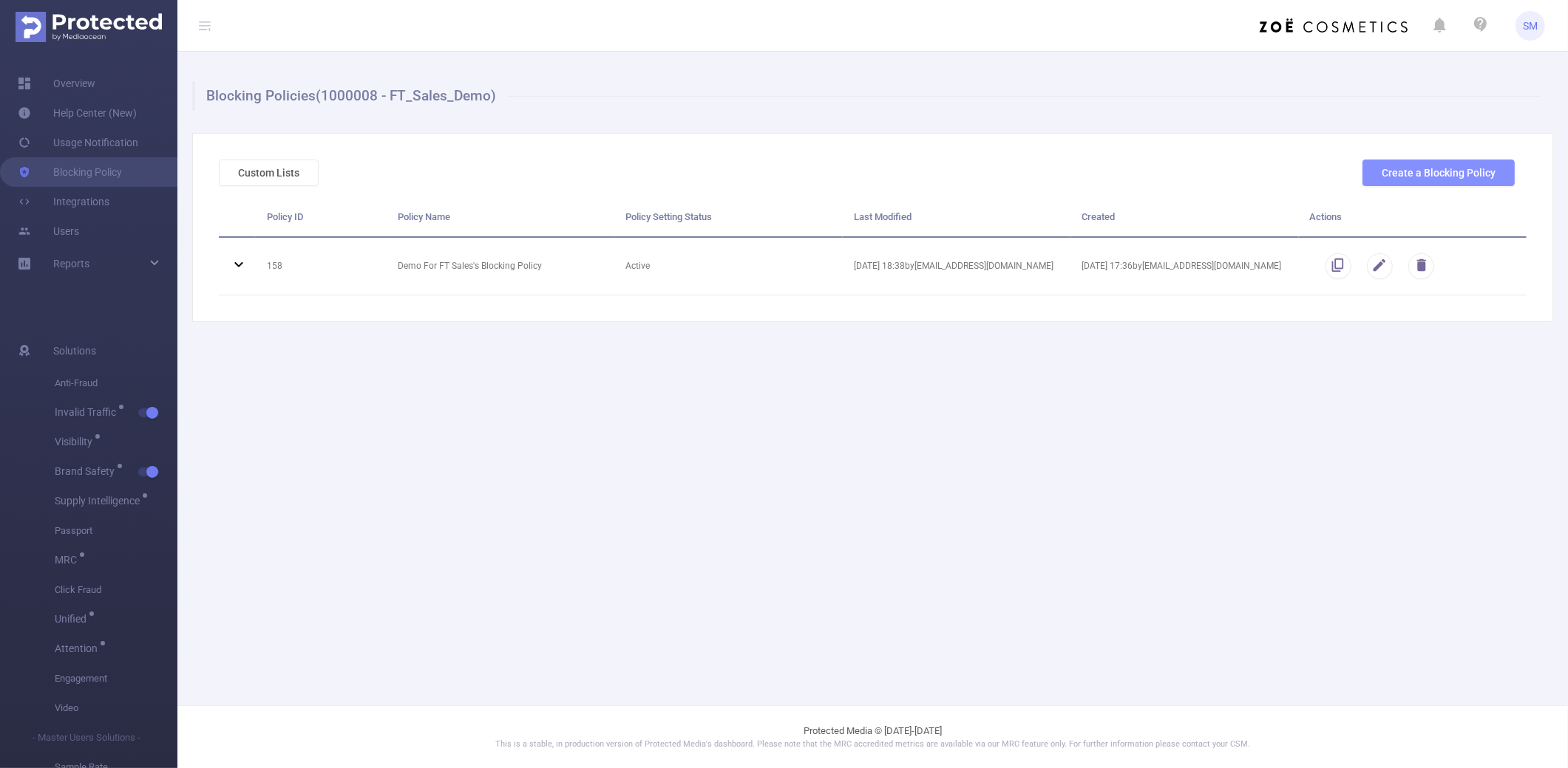
click at [1180, 175] on button "Create a Blocking Policy" at bounding box center [1438, 172] width 152 height 27
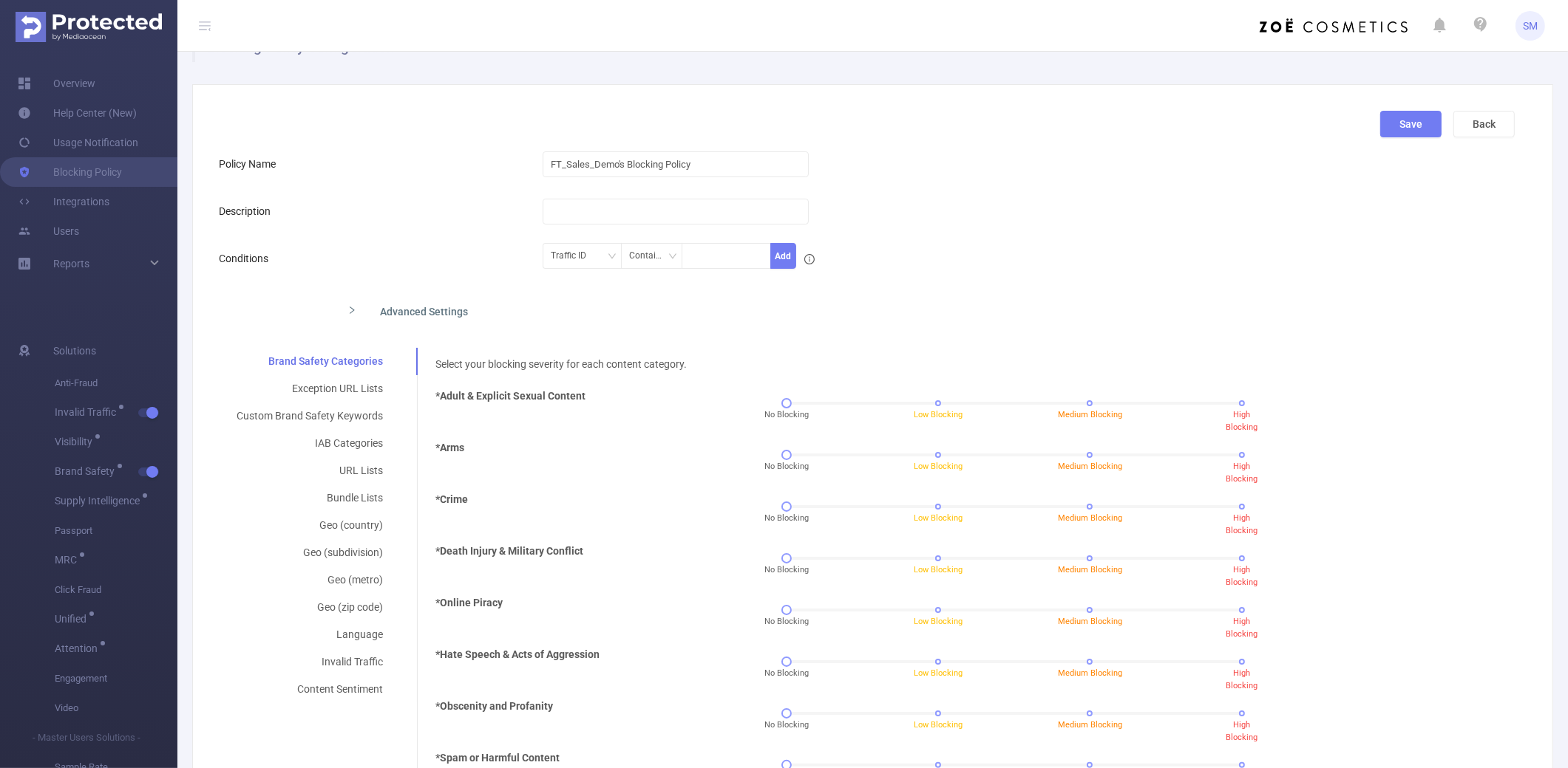
scroll to position [93, 0]
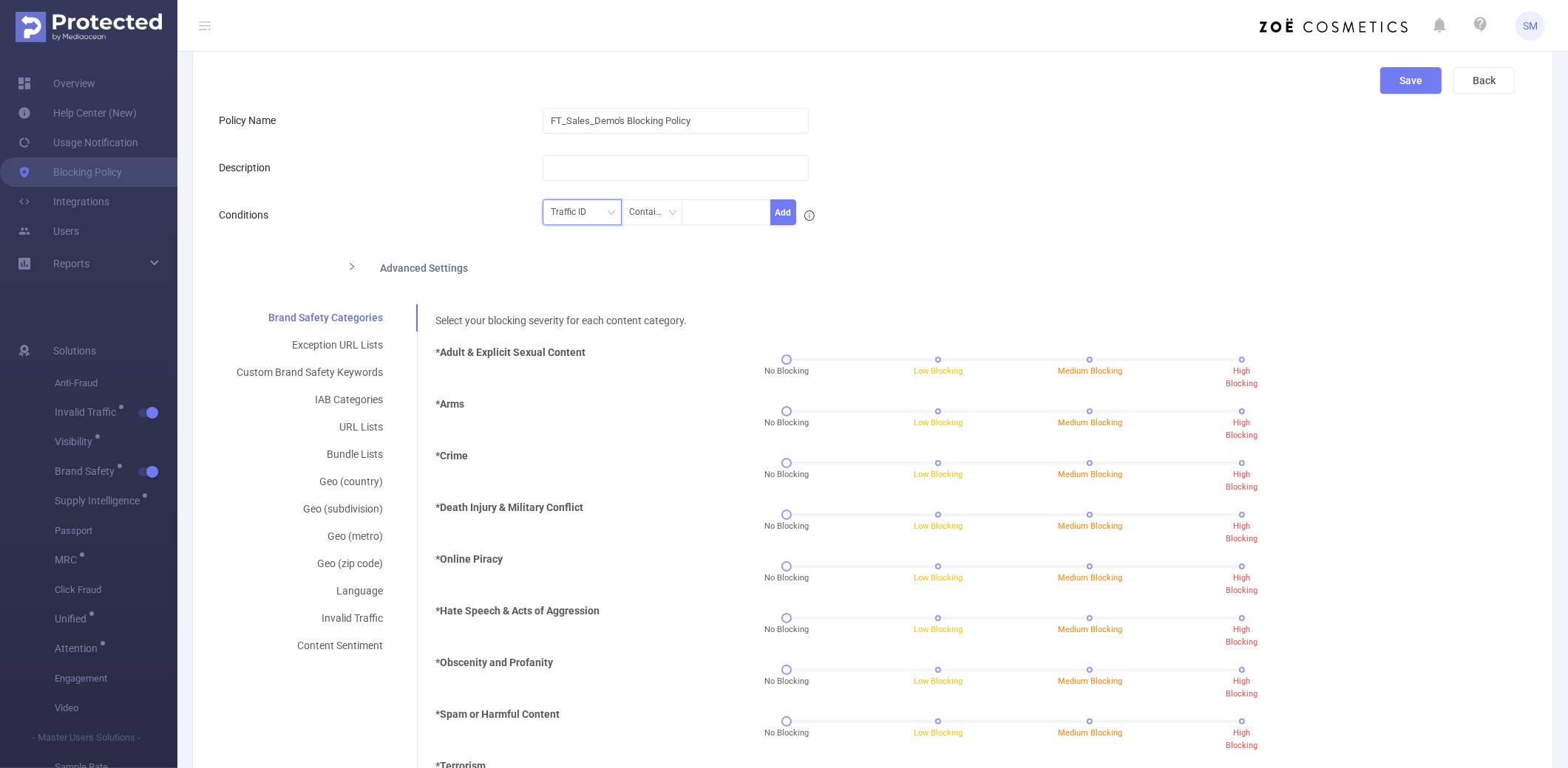
click at [585, 214] on div "Traffic ID" at bounding box center [573, 213] width 46 height 24
click at [984, 259] on div "Advanced Settings" at bounding box center [724, 266] width 777 height 31
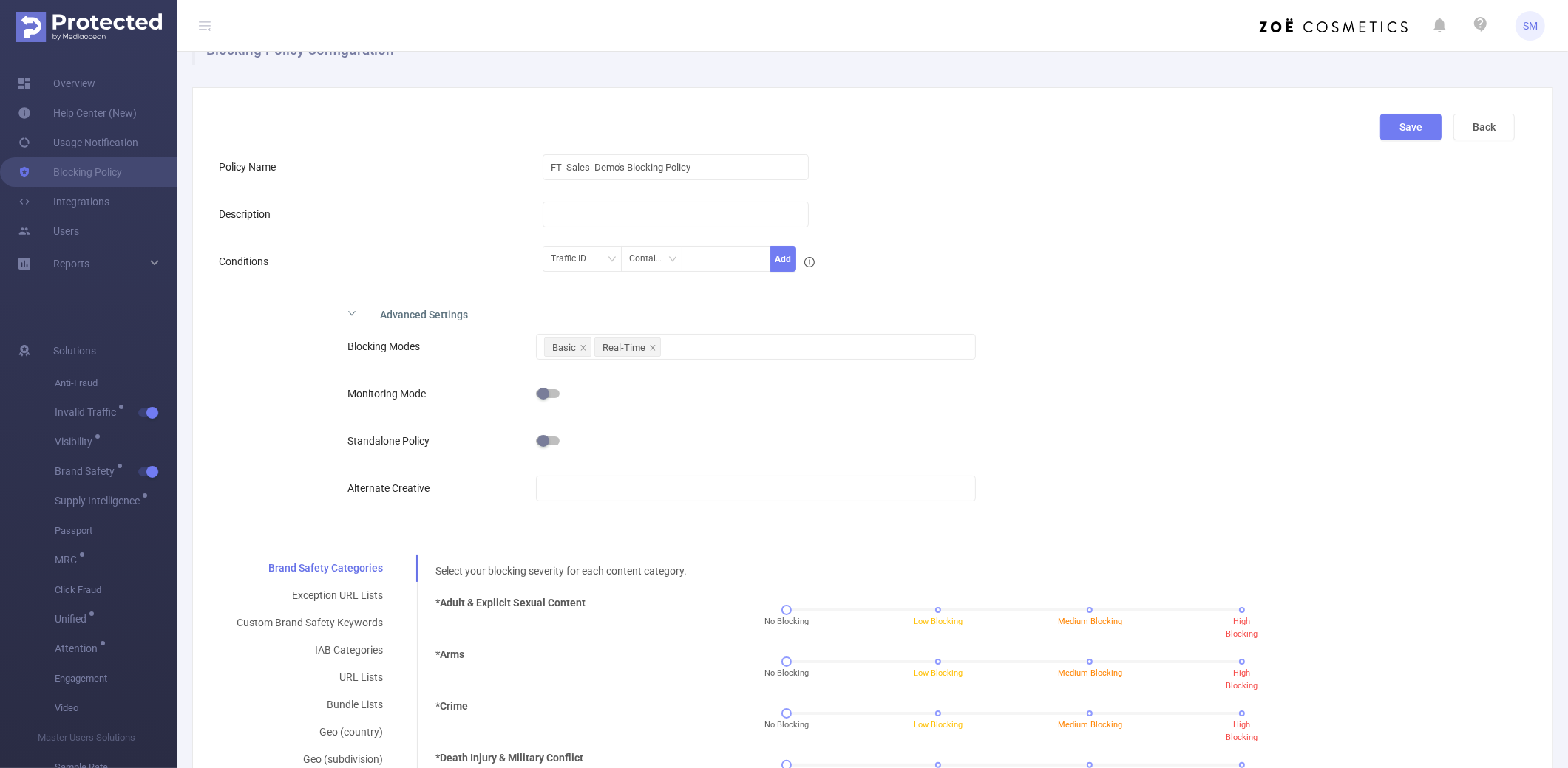
scroll to position [0, 0]
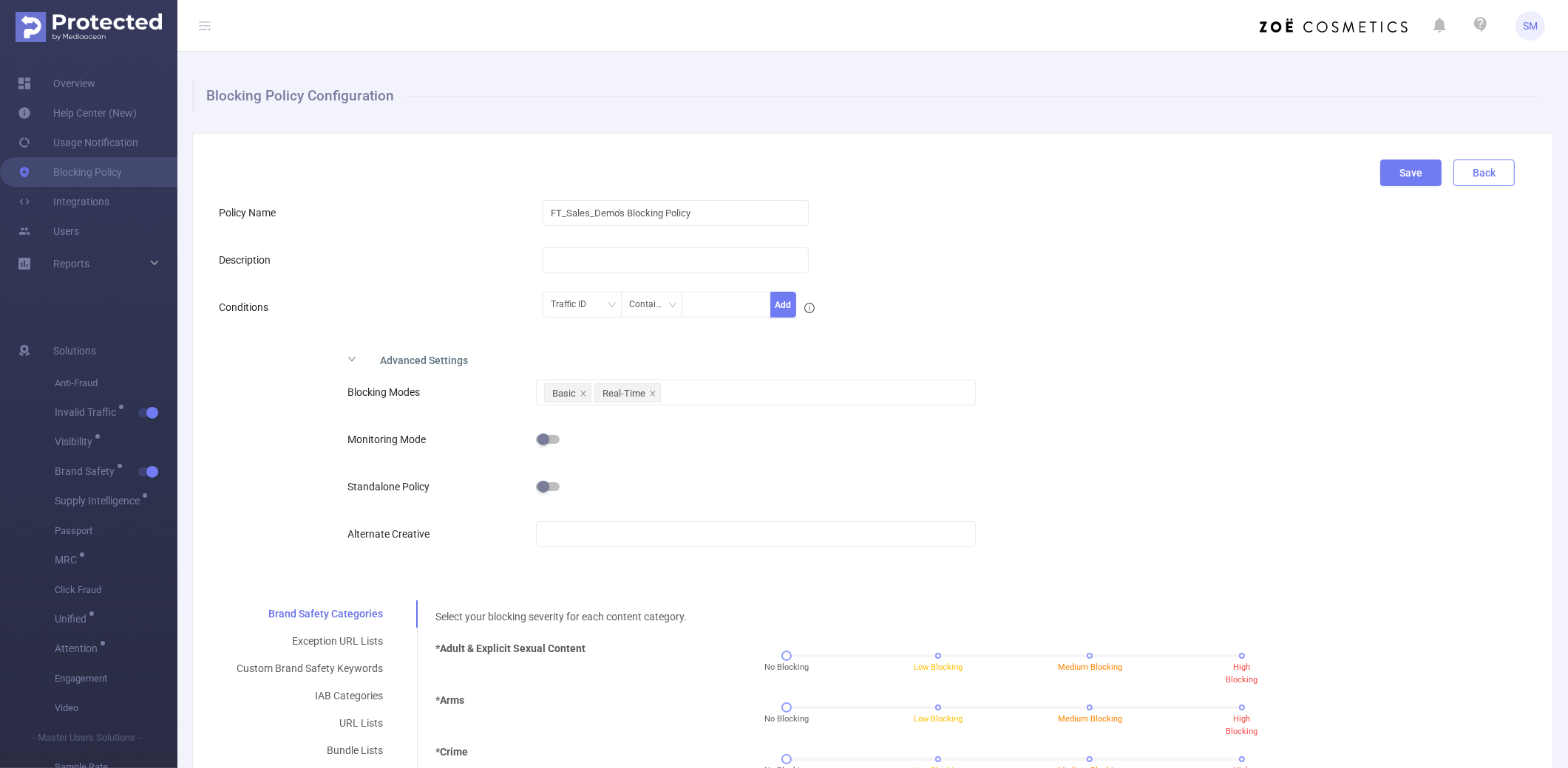
click at [1180, 170] on button "Back" at bounding box center [1483, 172] width 61 height 27
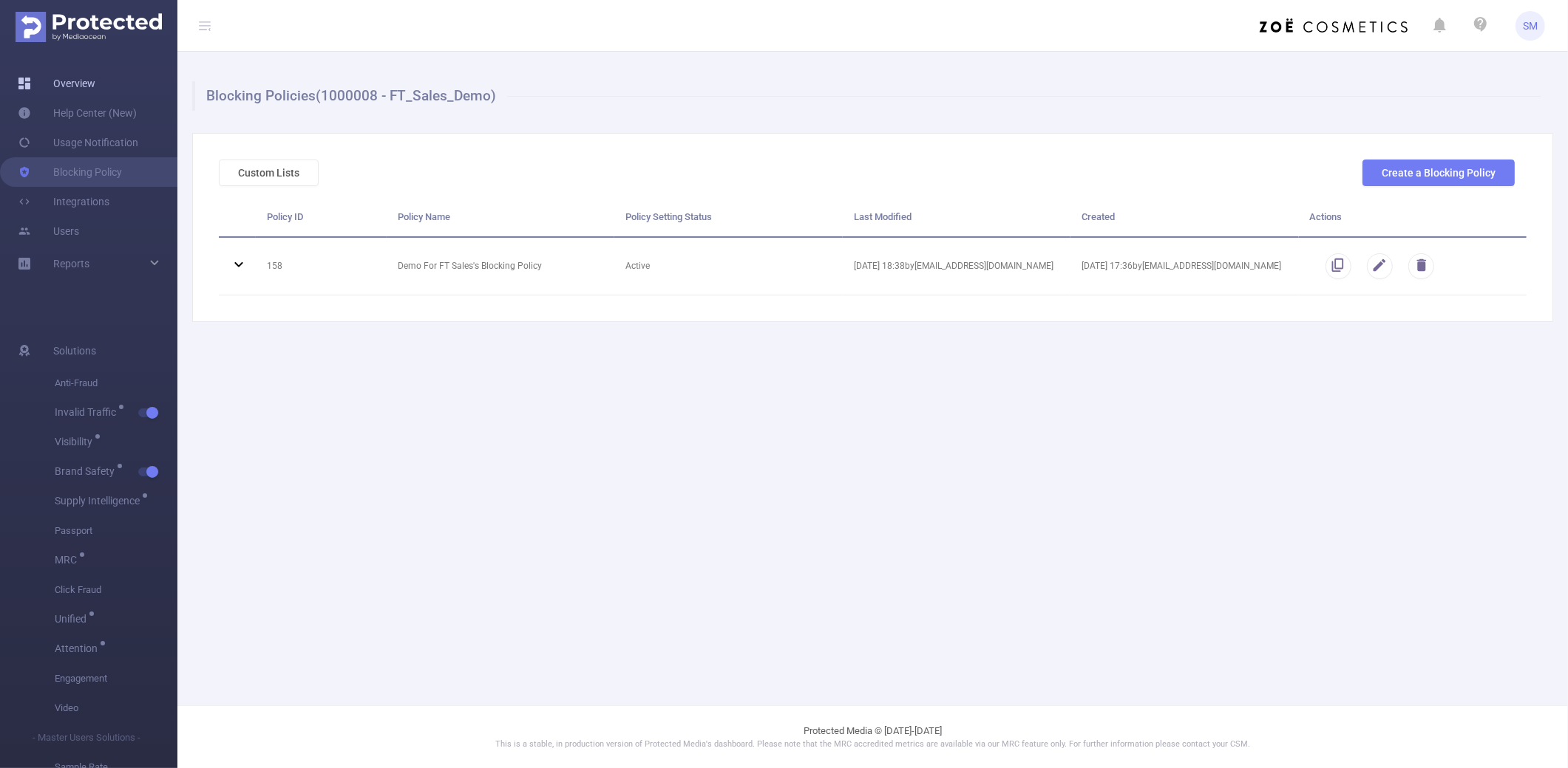
click at [77, 84] on link "Overview" at bounding box center [56, 83] width 77 height 30
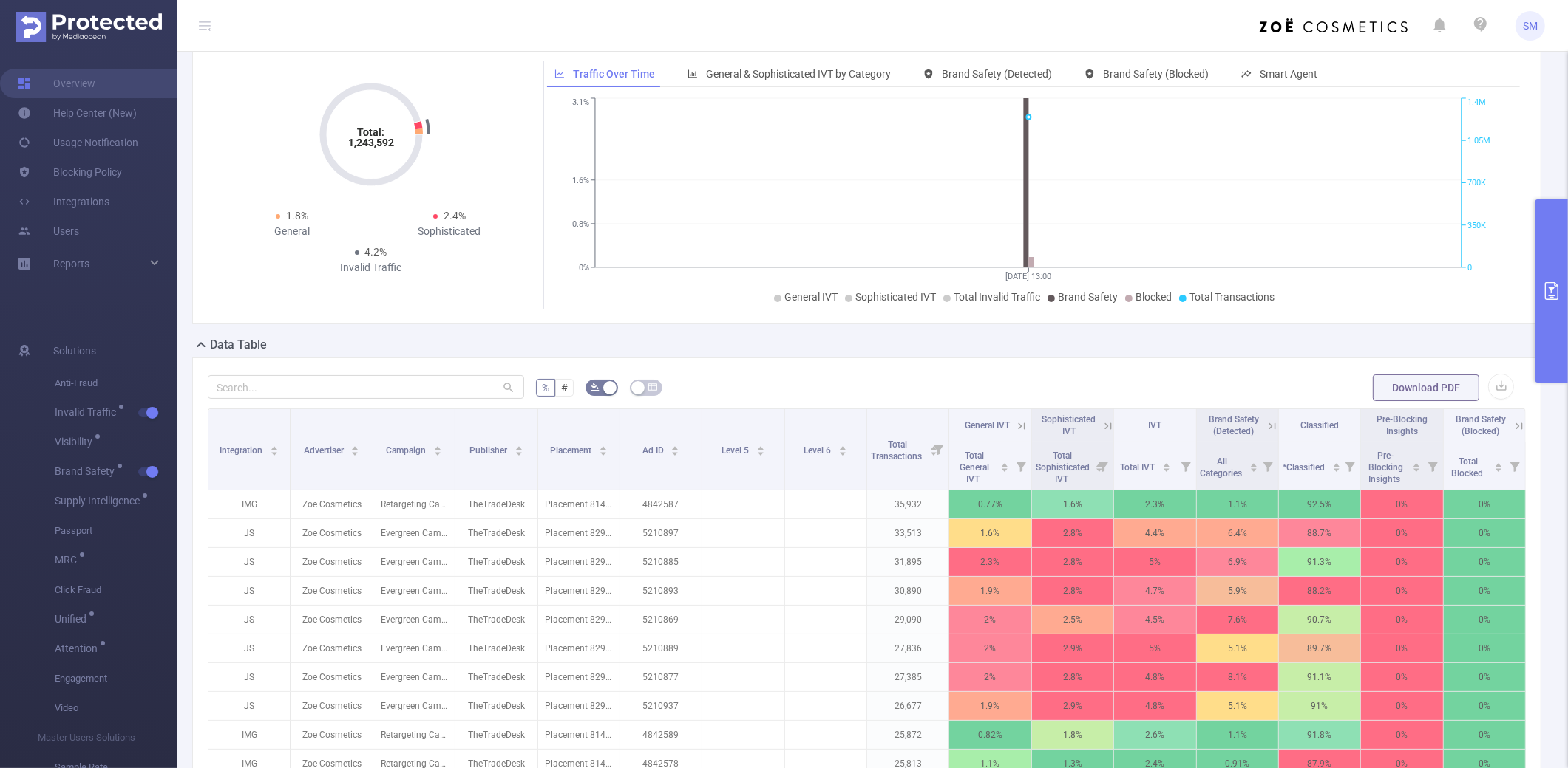
scroll to position [93, 0]
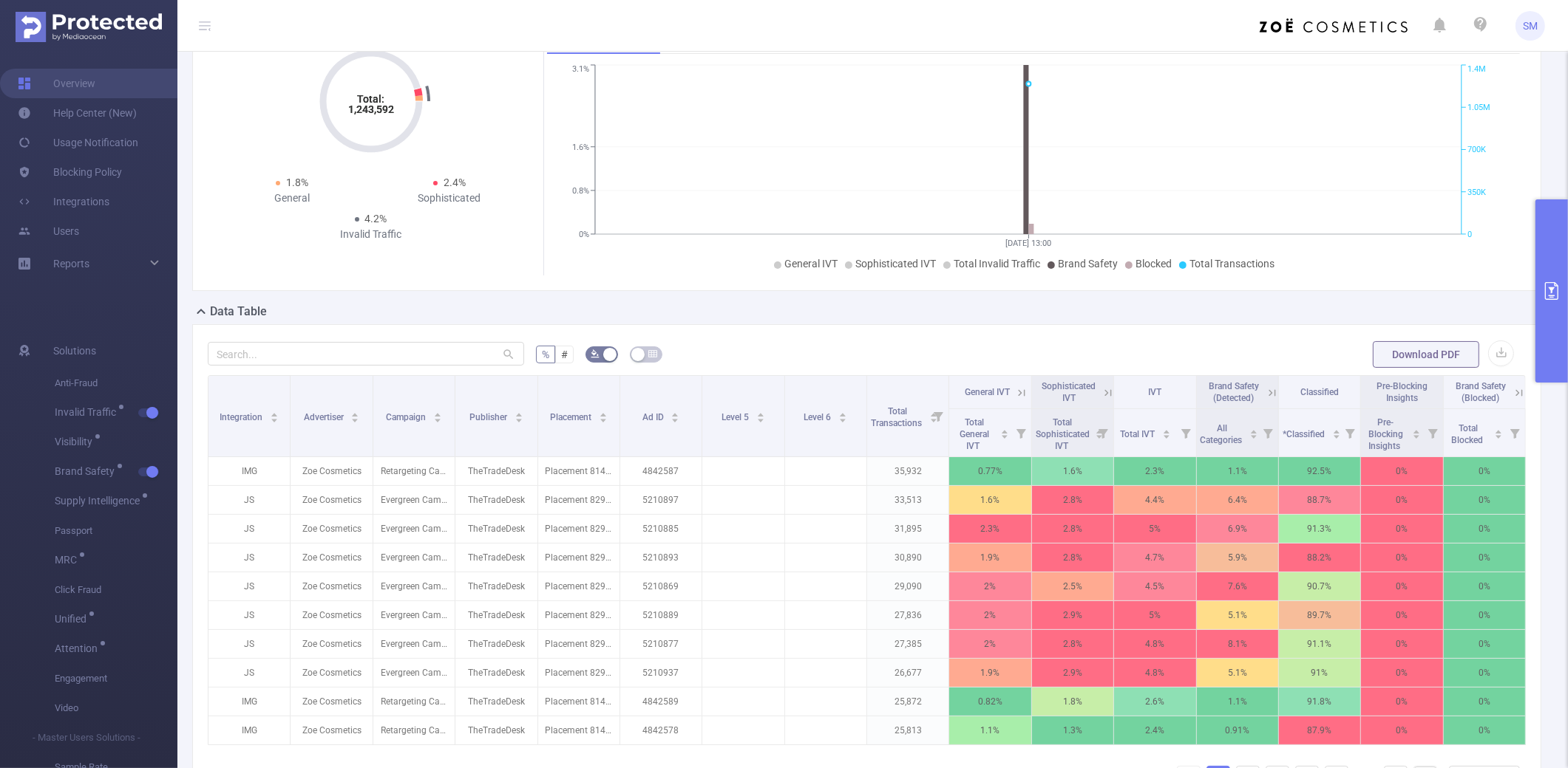
click at [1180, 394] on icon at bounding box center [1272, 393] width 14 height 14
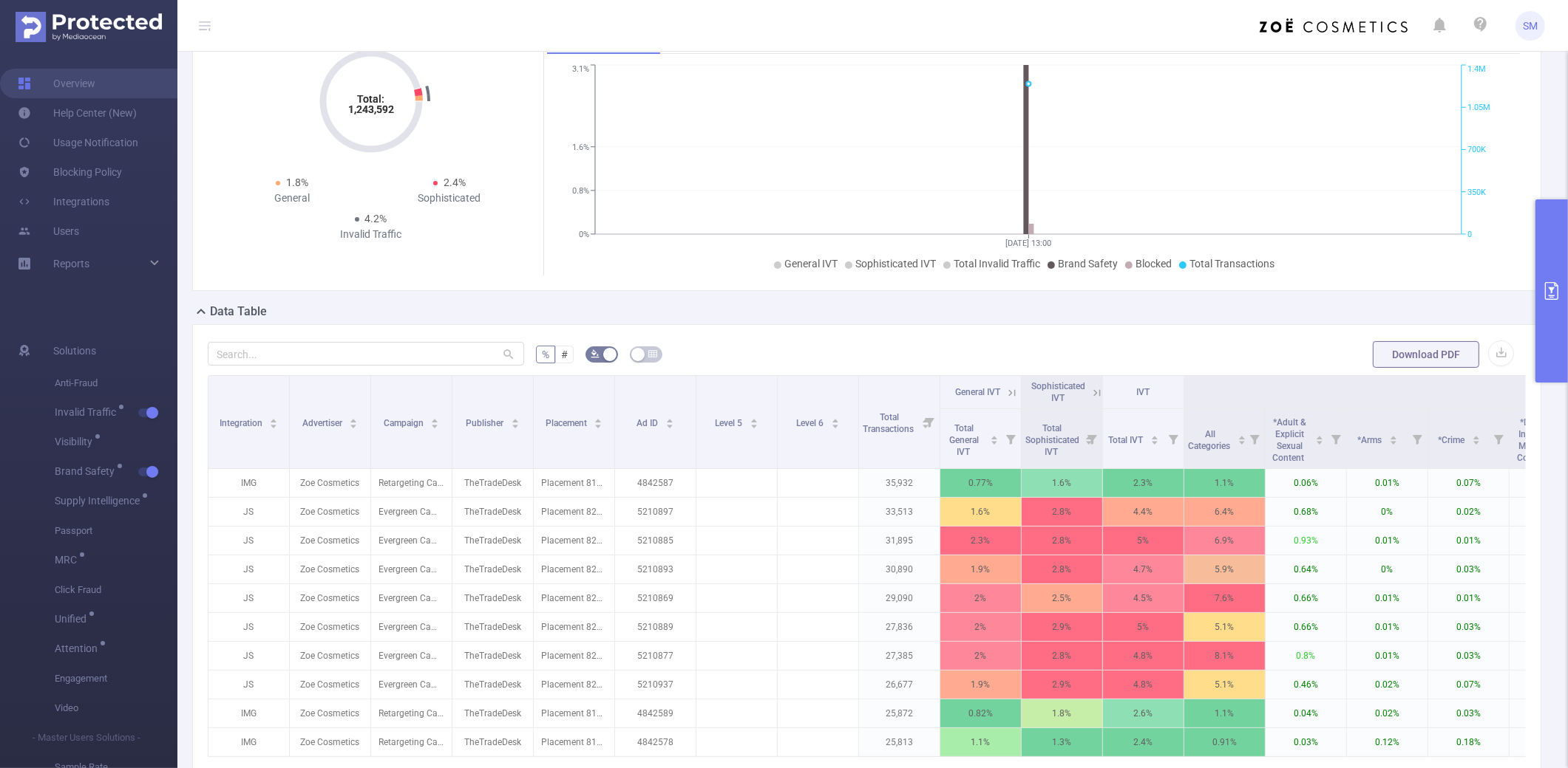
click at [1180, 294] on icon "primary" at bounding box center [1551, 291] width 18 height 18
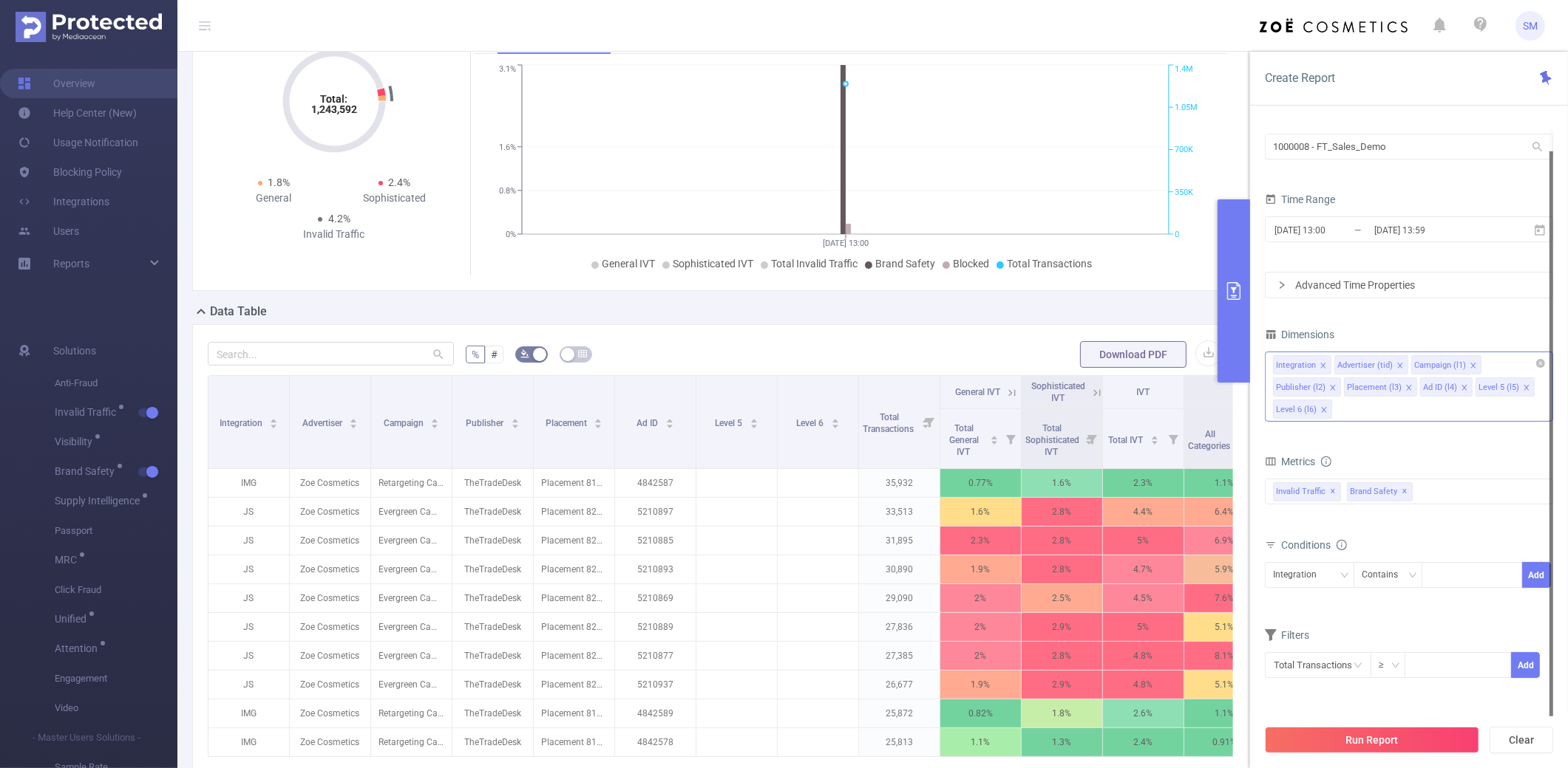
click at [1180, 416] on div "Integration Advertiser (tid) Campaign (l1) Publisher (l2) Placement (l3) Ad ID …" at bounding box center [1409, 386] width 288 height 70
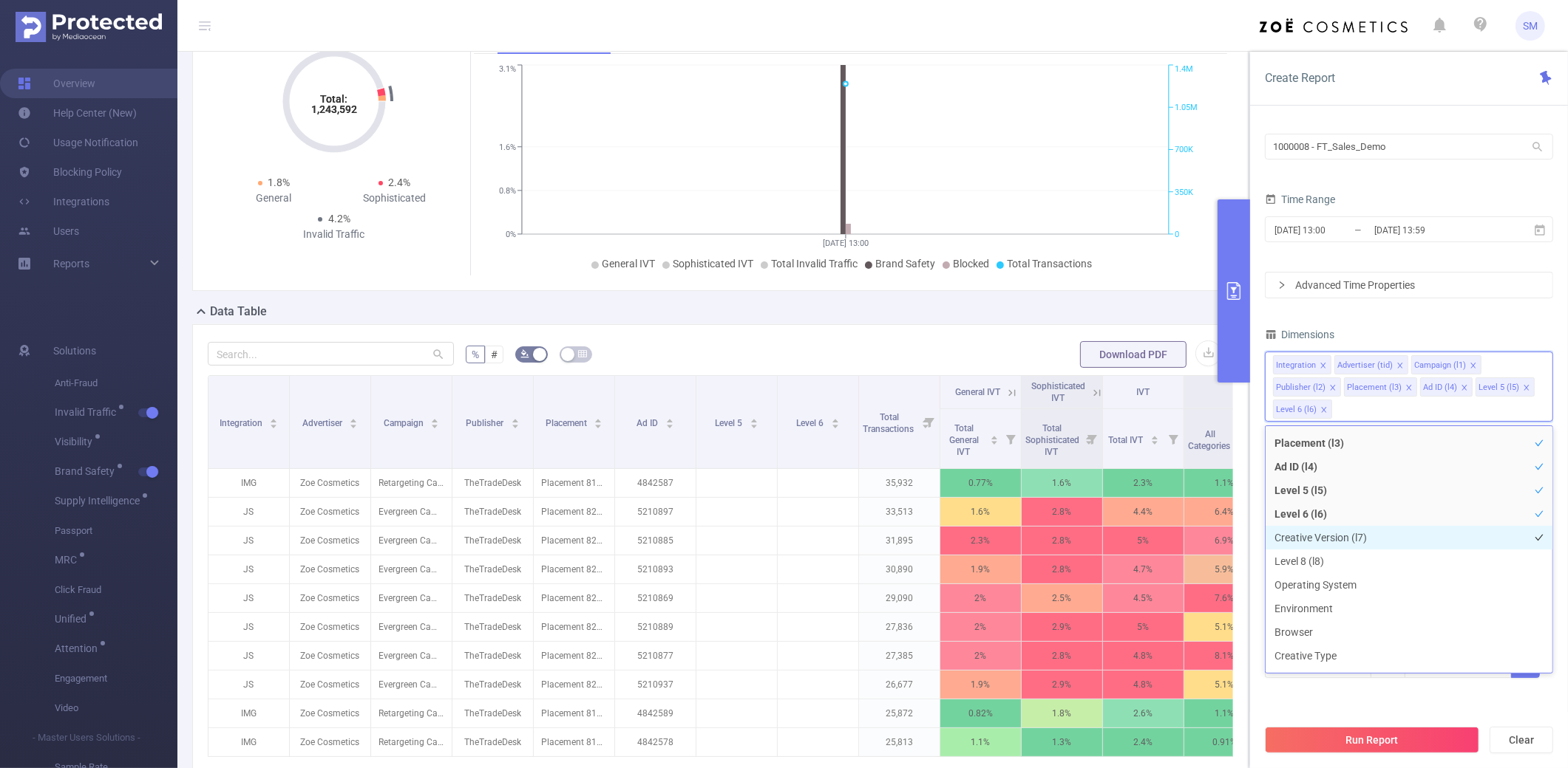
click at [1180, 535] on li "Creative Version (l7)" at bounding box center [1409, 537] width 287 height 23
click at [1180, 319] on div "PID 1000008 - FT_Sales_Demo 1000008 - FT_Sales_Demo Time Range [DATE] 13:00 _ […" at bounding box center [1409, 402] width 288 height 591
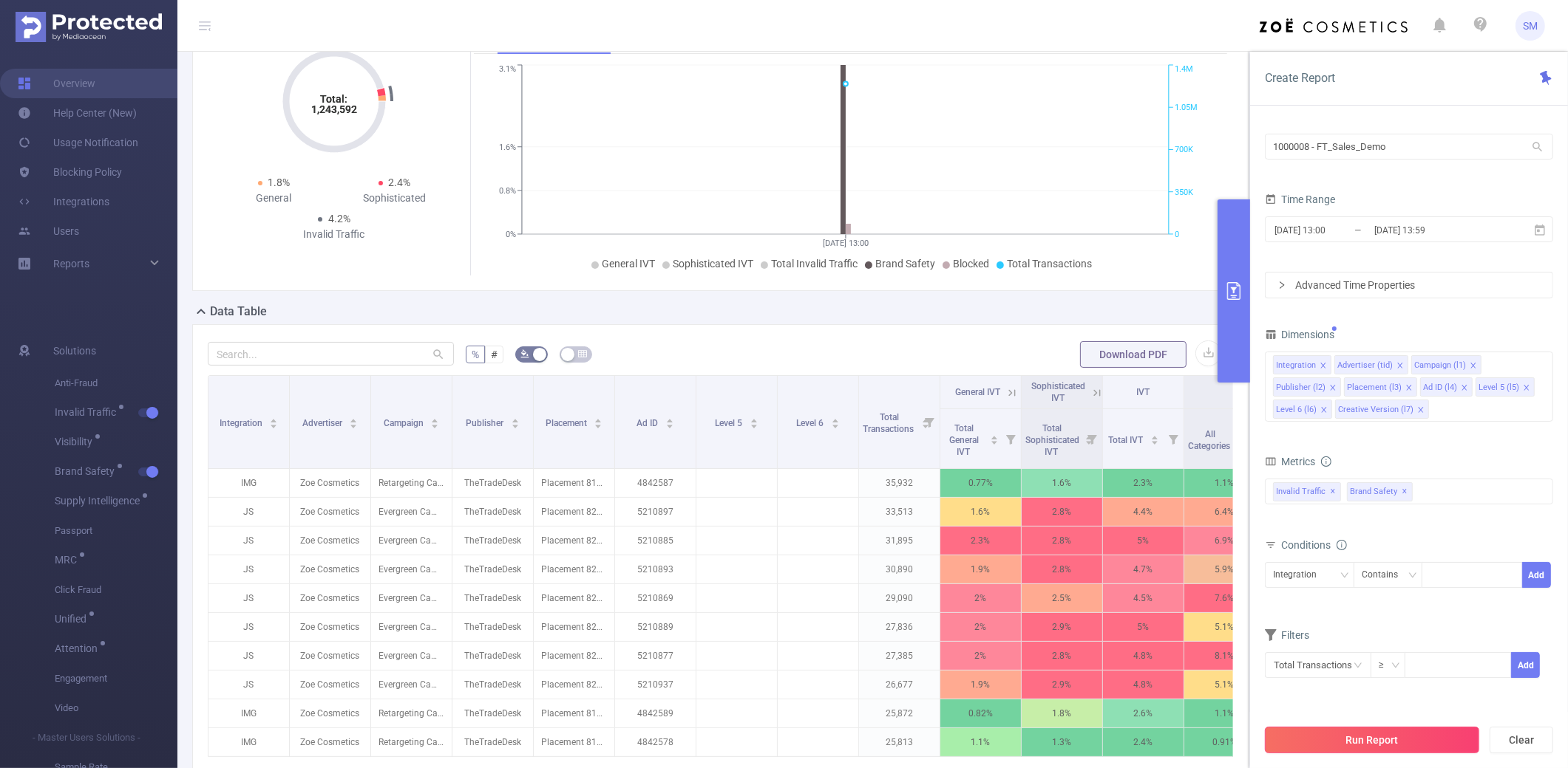
click at [1180, 555] on button "Run Report" at bounding box center [1371, 740] width 214 height 27
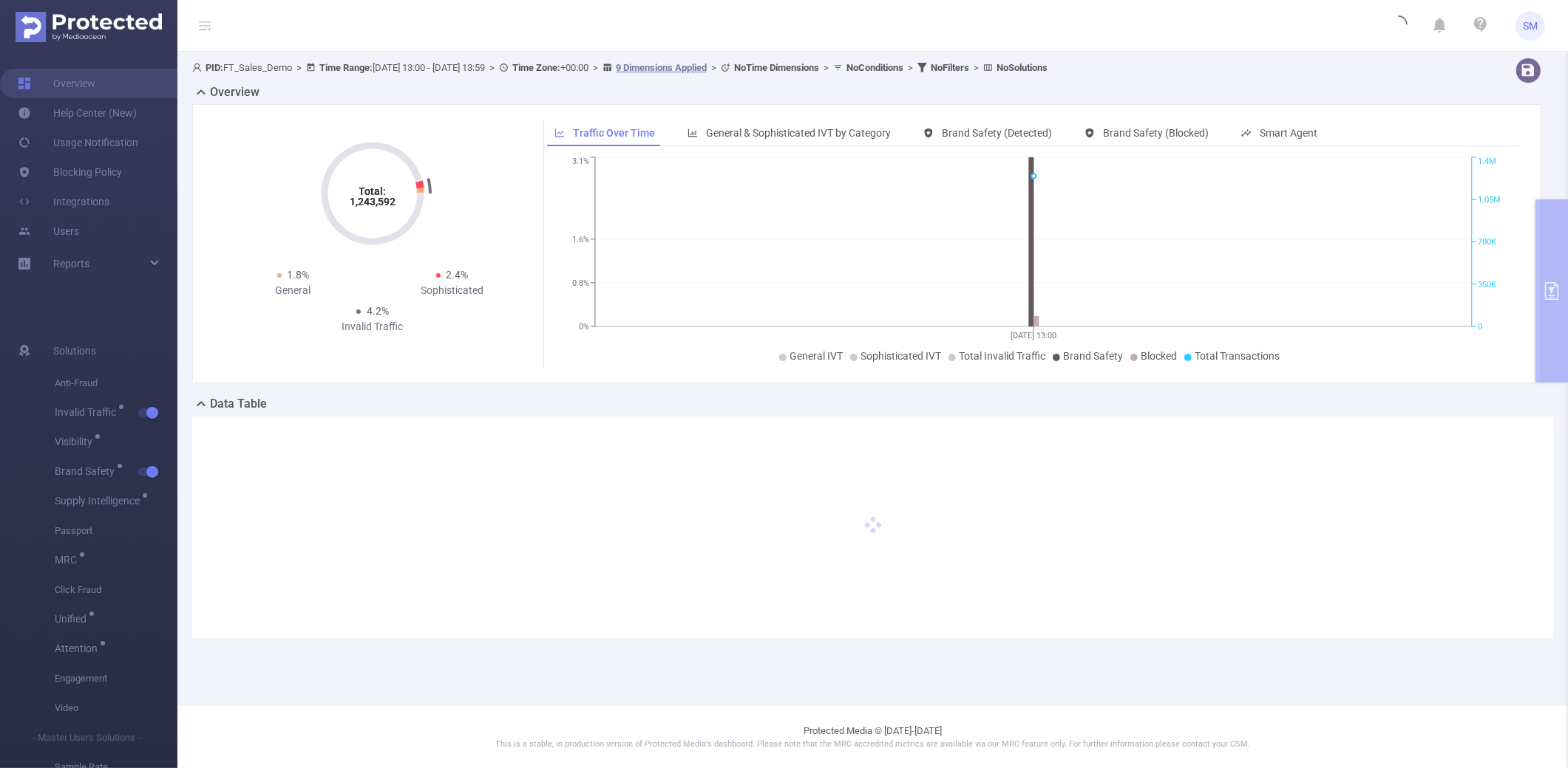
click at [1180, 285] on div "Overview Total: 1,243,592 Total: 1,243,592 1.8% General 2.4% Sophisticated 4.2%…" at bounding box center [873, 239] width 1361 height 312
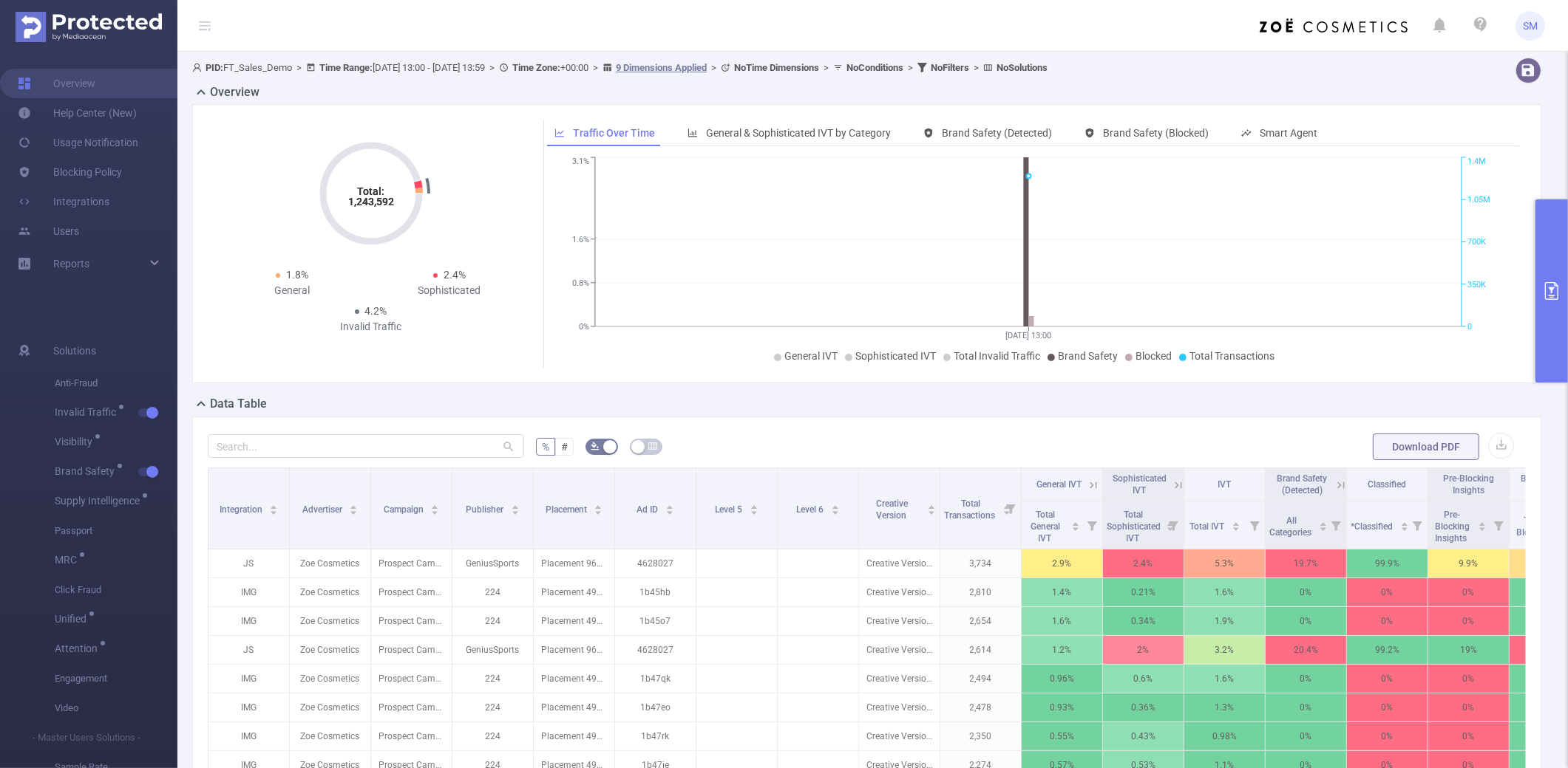
click at [1180, 293] on icon "primary" at bounding box center [1551, 291] width 18 height 18
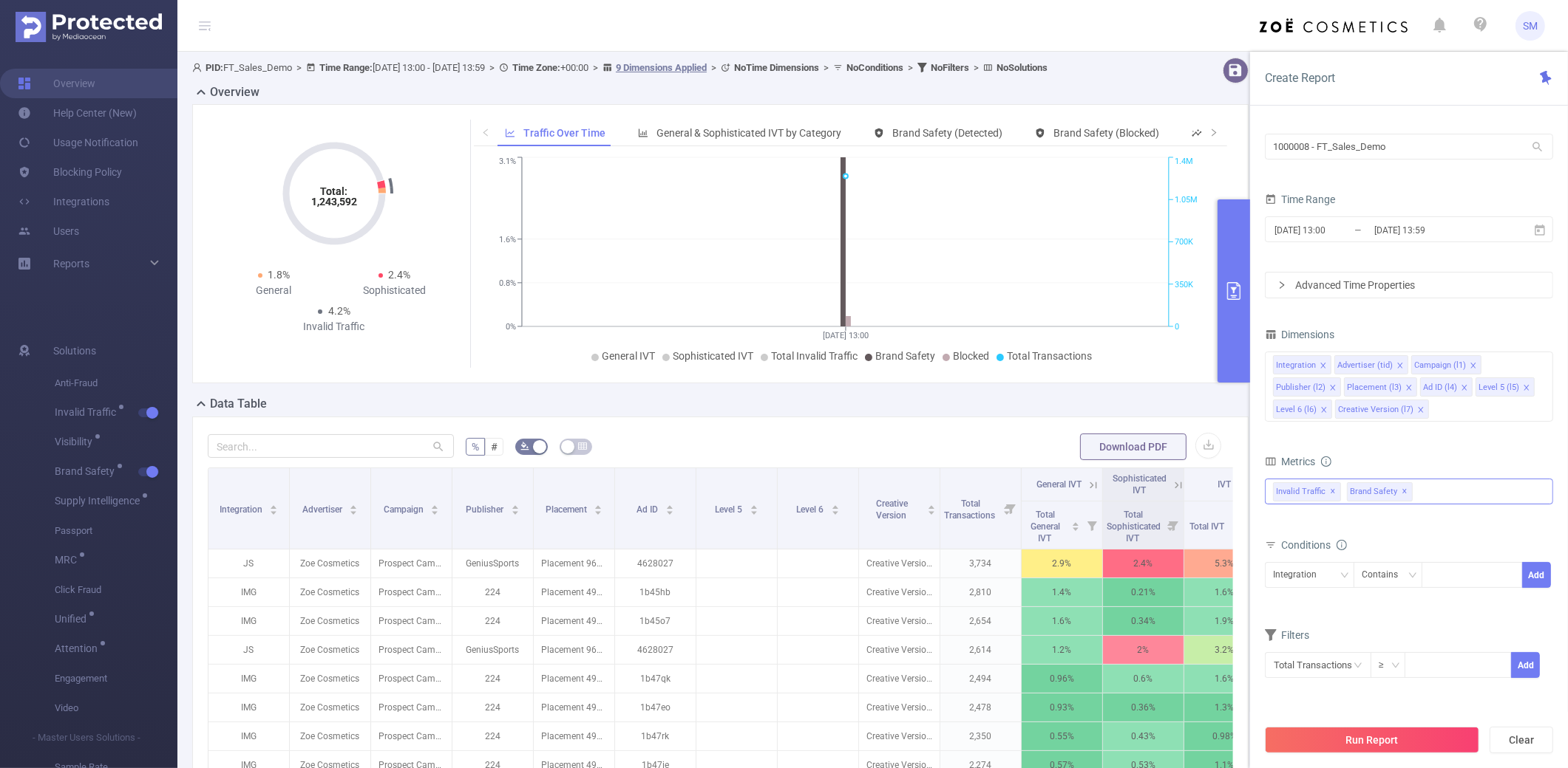
click at [1180, 502] on div "Invalid Traffic ✕ Brand Safety ✕" at bounding box center [1409, 492] width 288 height 26
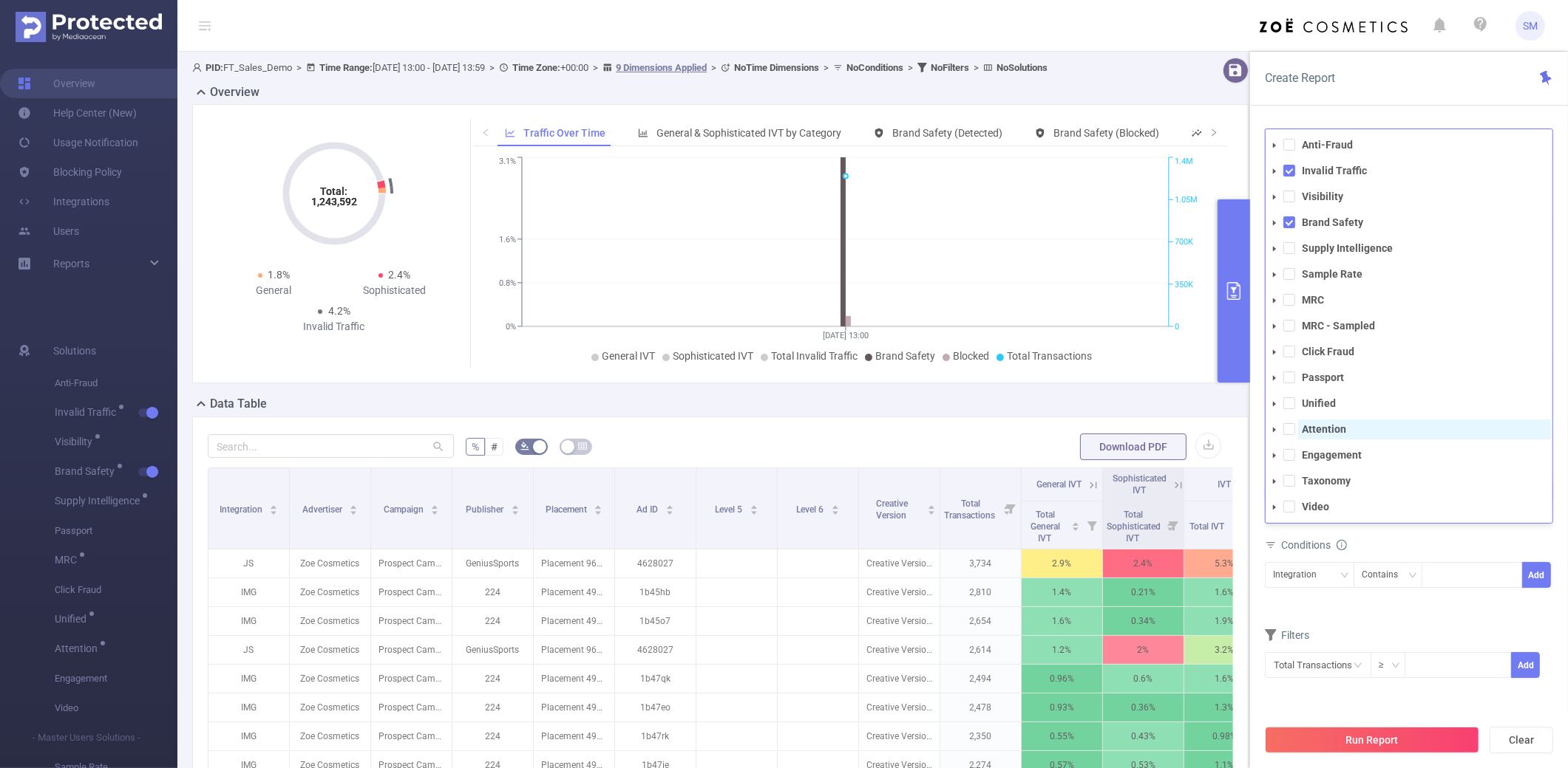
click at [1180, 426] on strong "Attention" at bounding box center [1323, 429] width 44 height 12
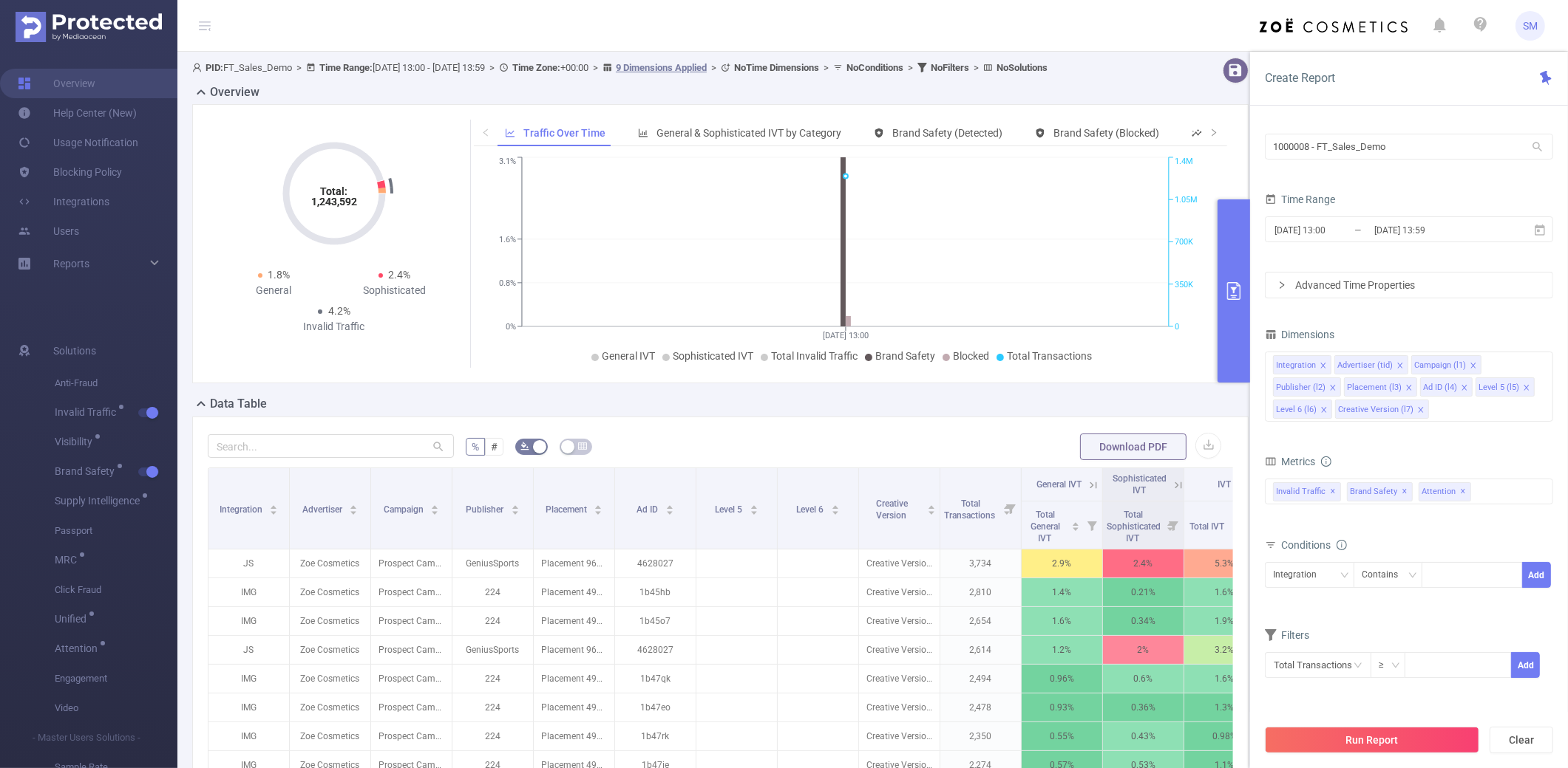
click at [1180, 104] on div "Create Report" at bounding box center [1409, 78] width 318 height 54
click at [1180, 555] on button "Run Report" at bounding box center [1371, 740] width 214 height 27
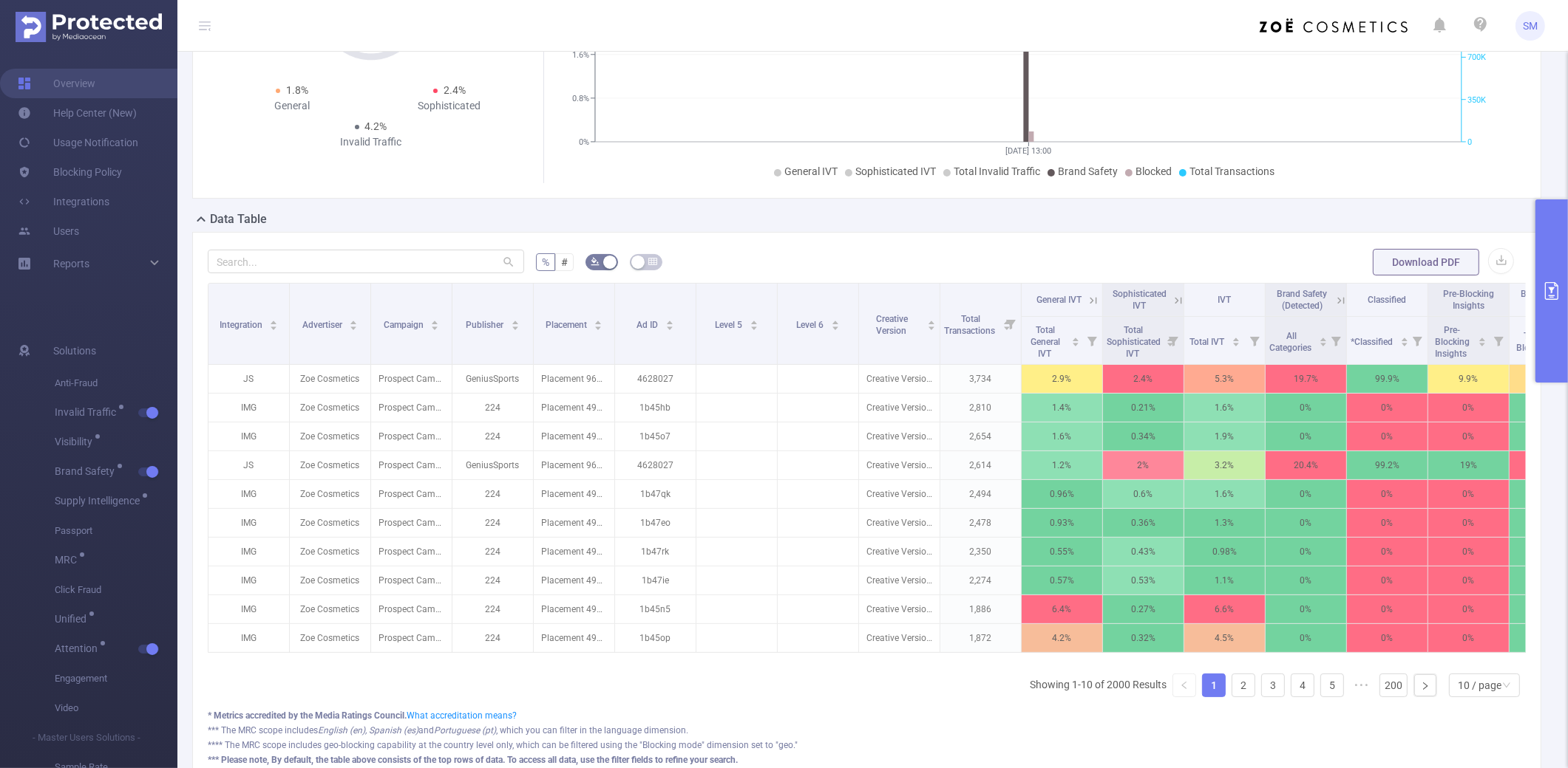
scroll to position [0, 326]
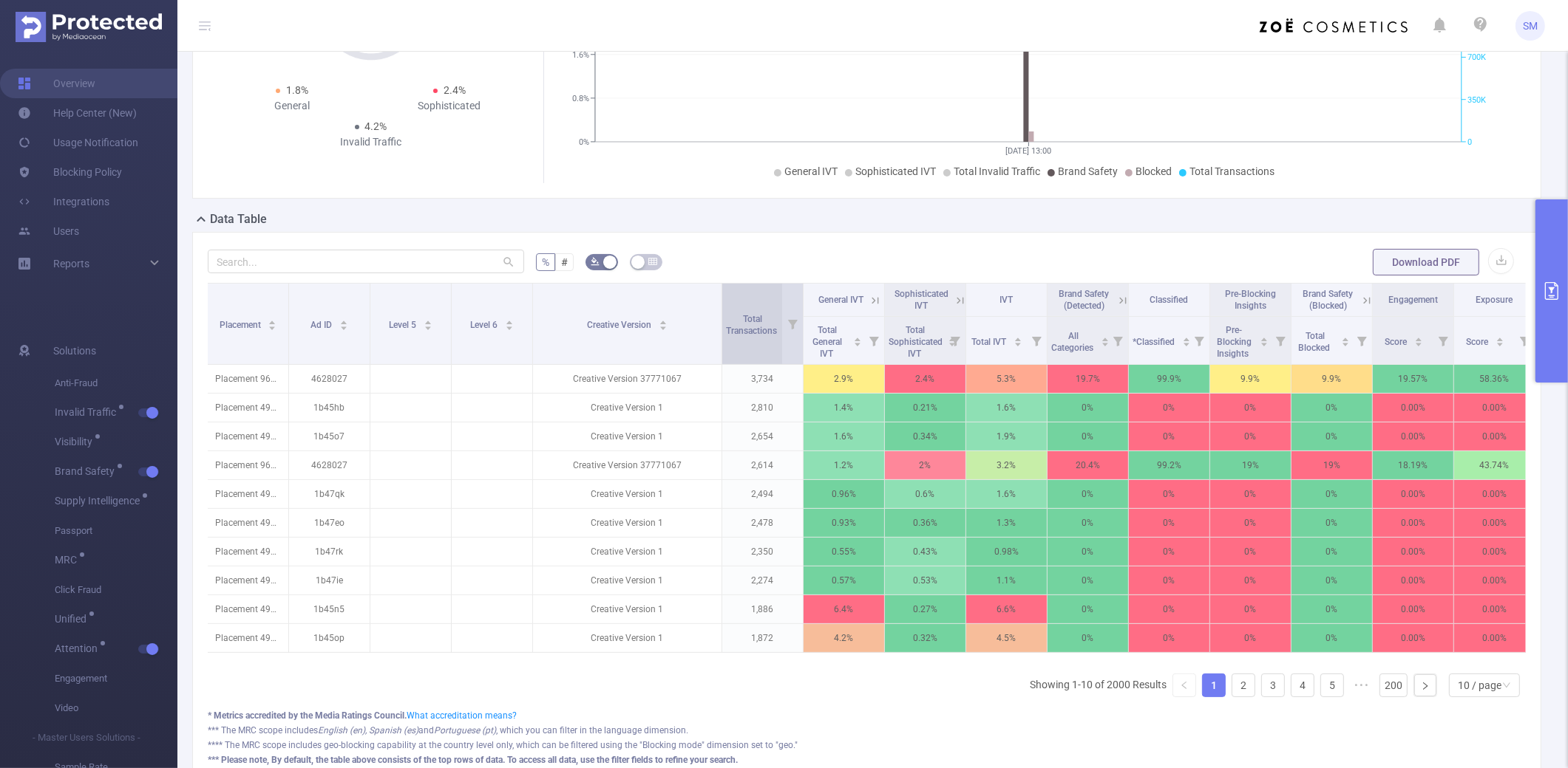
drag, startPoint x: 610, startPoint y: 301, endPoint x: 718, endPoint y: 289, distance: 108.7
click at [718, 289] on span at bounding box center [721, 324] width 7 height 81
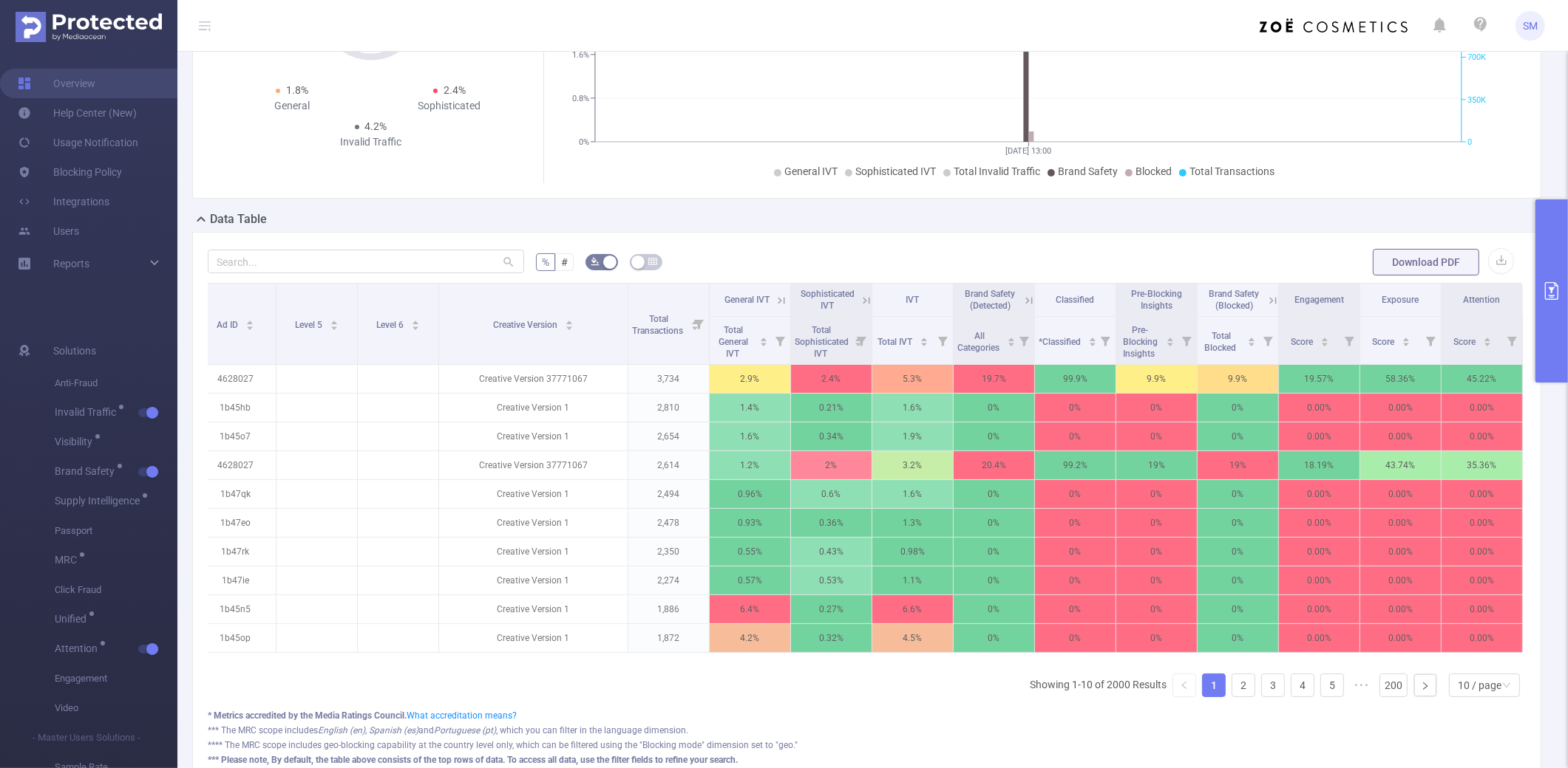
click at [1180, 246] on div "% # Download PDF Integration Advertiser Campaign Publisher Placement Ad ID Leve…" at bounding box center [867, 515] width 1349 height 567
click at [825, 237] on div "% # Download PDF Integration Advertiser Campaign Publisher Placement Ad ID Leve…" at bounding box center [867, 515] width 1349 height 567
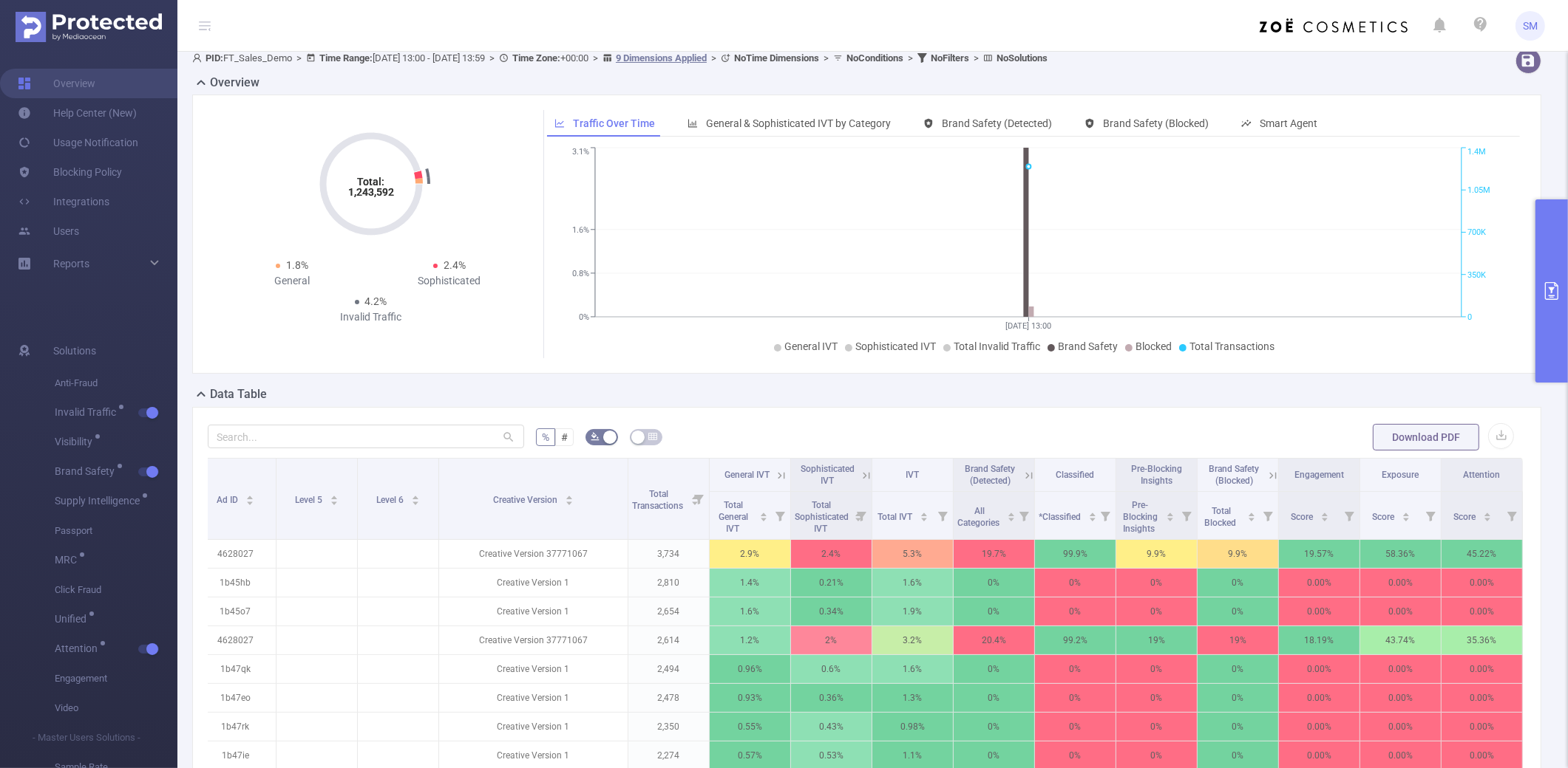
scroll to position [0, 0]
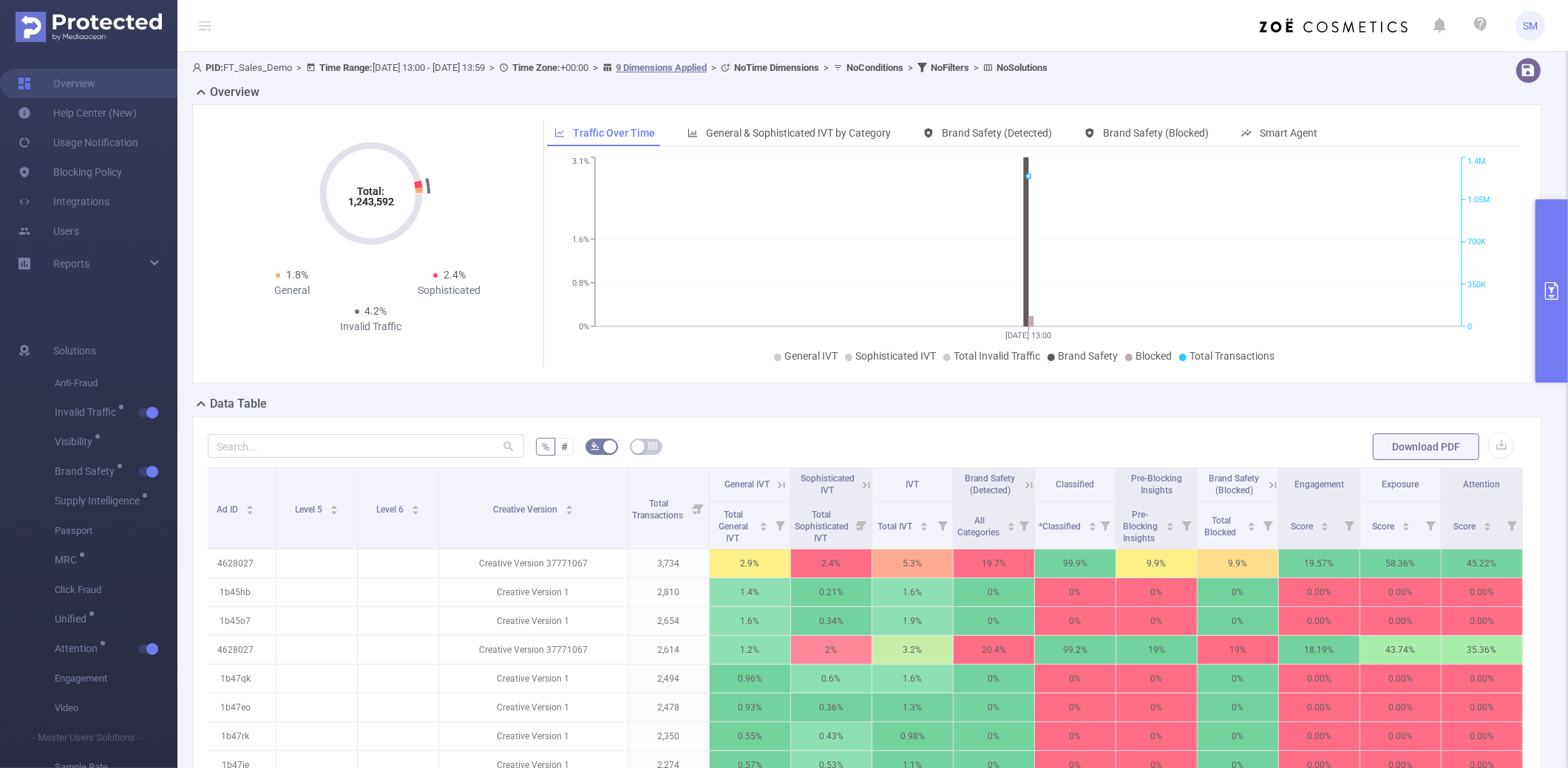
click at [982, 23] on header "SM" at bounding box center [784, 26] width 1568 height 52
